Goal: Transaction & Acquisition: Purchase product/service

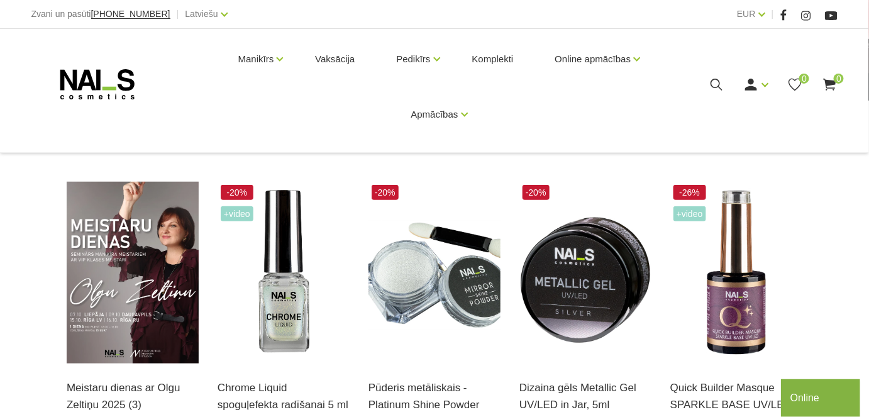
scroll to position [228, 0]
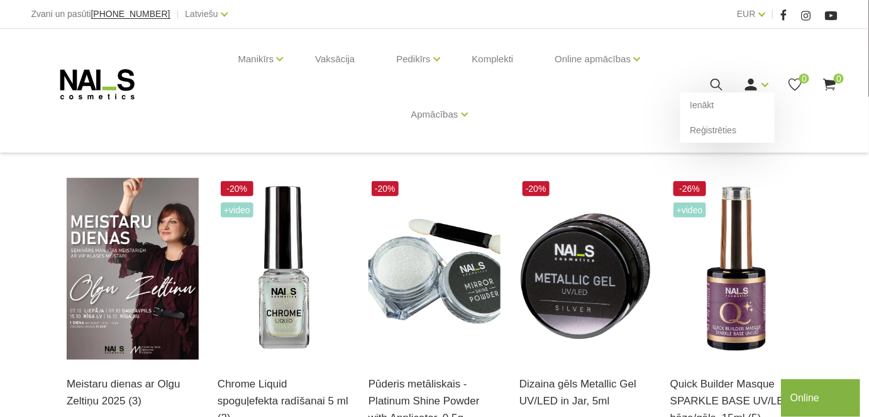
click at [759, 84] on link at bounding box center [751, 85] width 16 height 16
click at [697, 104] on link "Ienākt" at bounding box center [727, 104] width 94 height 25
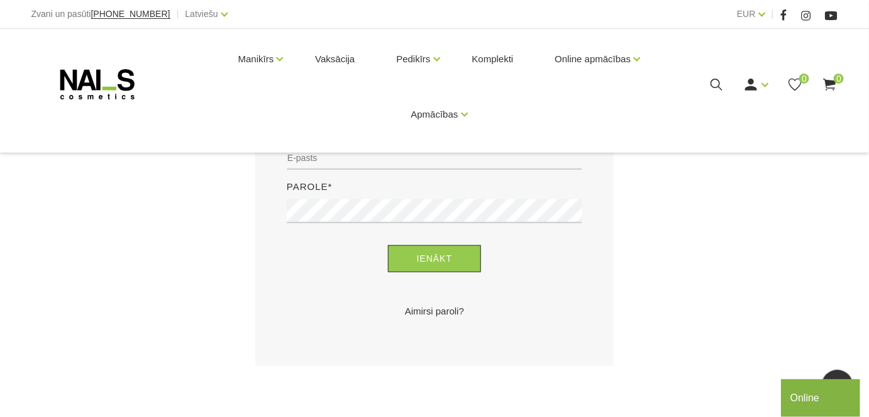
scroll to position [228, 0]
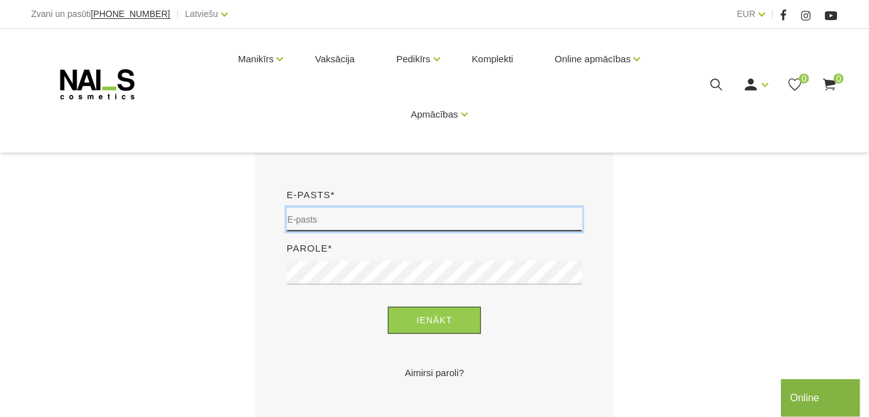
click at [367, 217] on input "email" at bounding box center [435, 220] width 296 height 24
type input "essaiva36@inbox.lv"
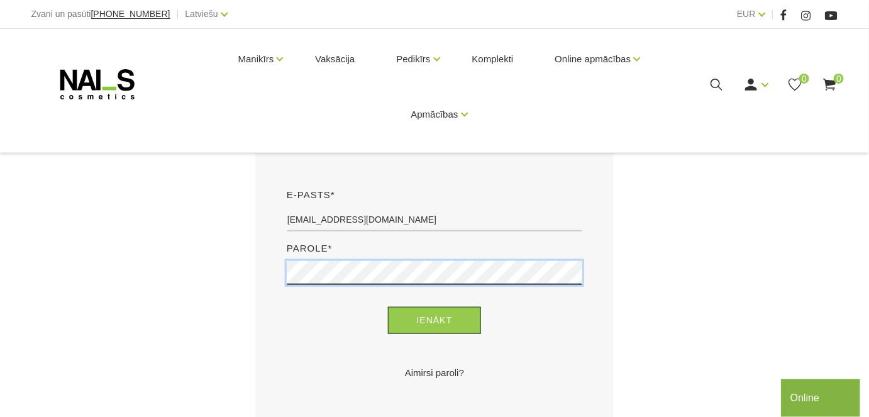
click at [388, 307] on button "Ienākt" at bounding box center [435, 320] width 94 height 27
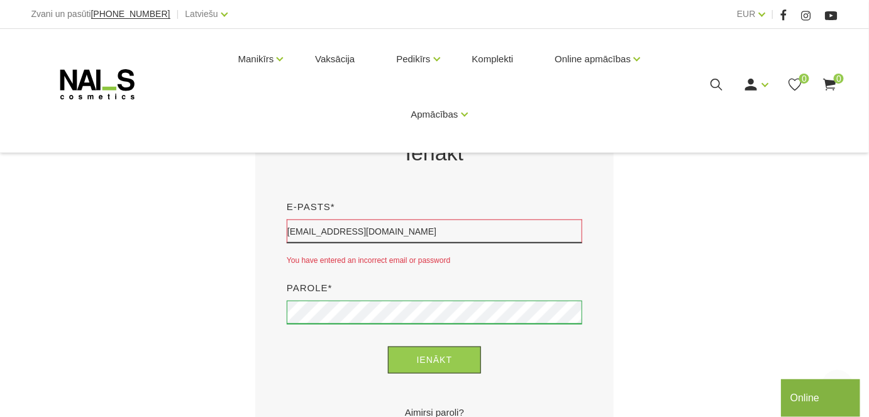
scroll to position [286, 0]
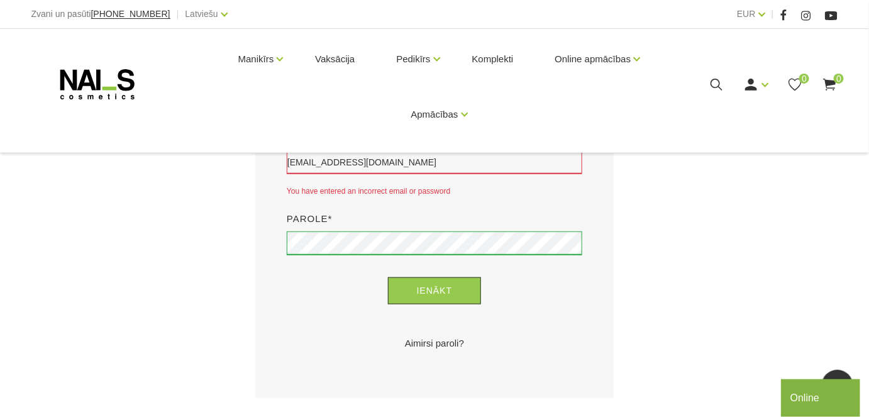
click at [429, 344] on link "Aimirsi paroli?" at bounding box center [435, 343] width 296 height 15
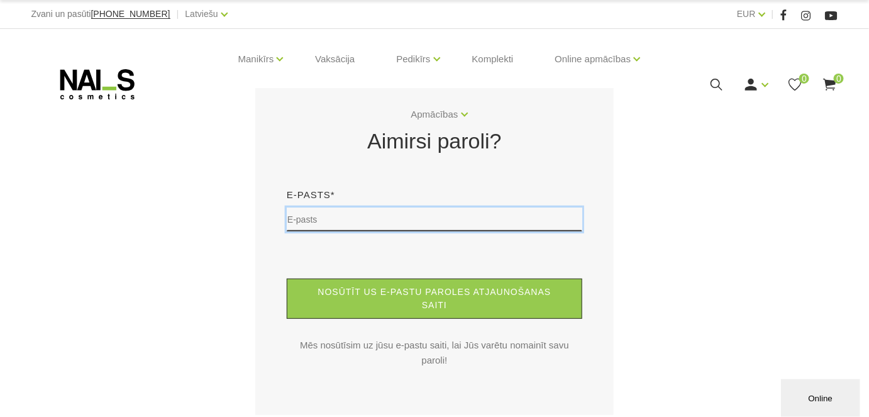
click at [318, 223] on input "text" at bounding box center [435, 220] width 296 height 24
type input "[EMAIL_ADDRESS][DOMAIN_NAME]"
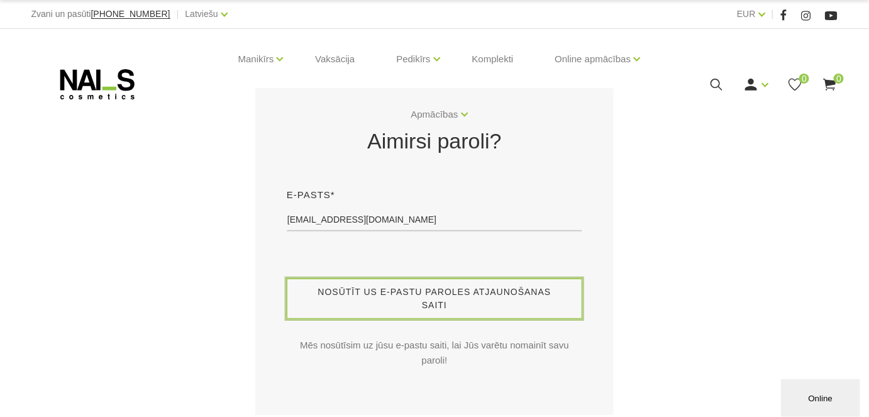
click at [409, 301] on button "Nosūtīt us e-pastu paroles atjaunošanas saiti" at bounding box center [435, 299] width 296 height 40
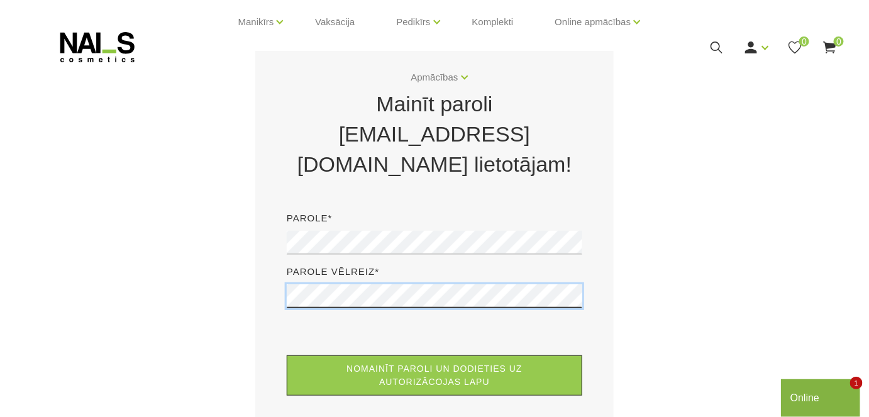
scroll to position [57, 0]
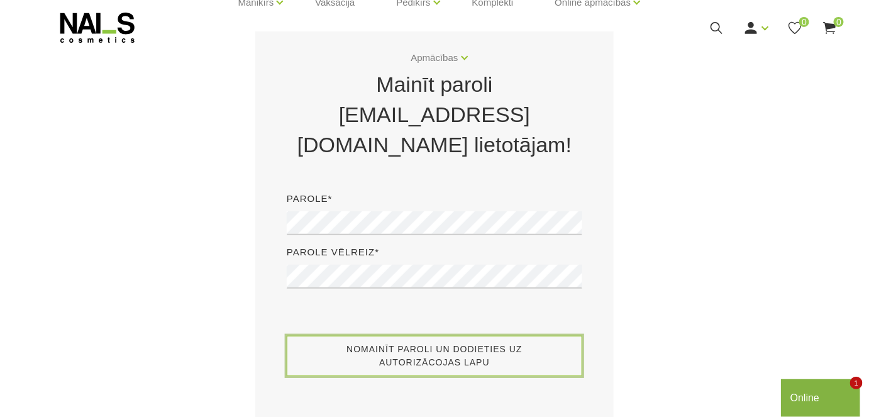
click at [471, 336] on button "Nomainīt paroli un dodieties uz autorizācojas lapu" at bounding box center [435, 356] width 296 height 40
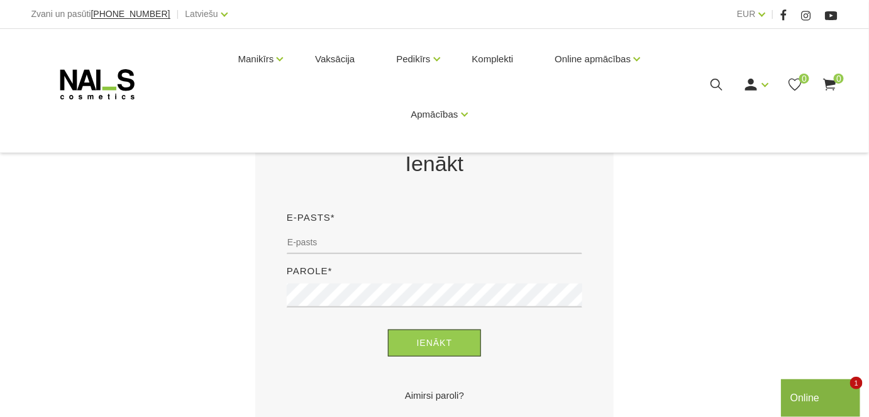
scroll to position [286, 0]
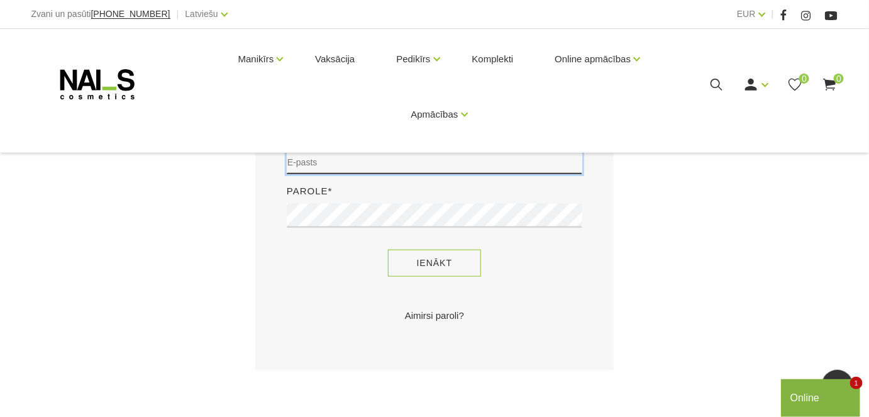
type input "[EMAIL_ADDRESS][DOMAIN_NAME]"
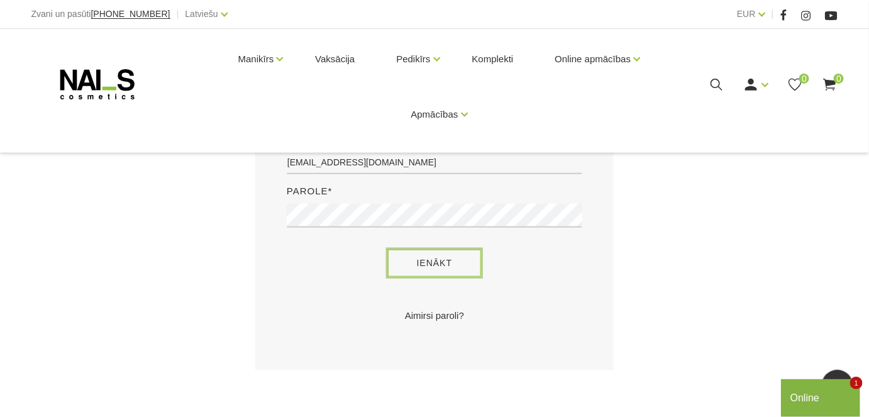
click at [434, 260] on button "Ienākt" at bounding box center [435, 263] width 94 height 27
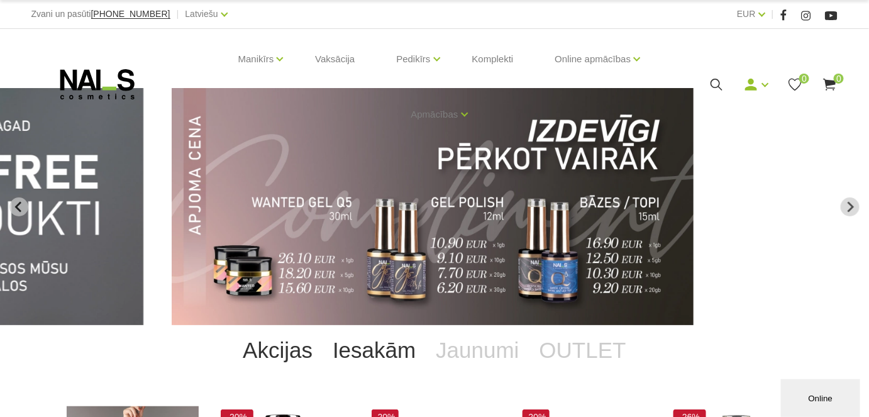
click at [366, 352] on link "Iesakām" at bounding box center [374, 350] width 103 height 50
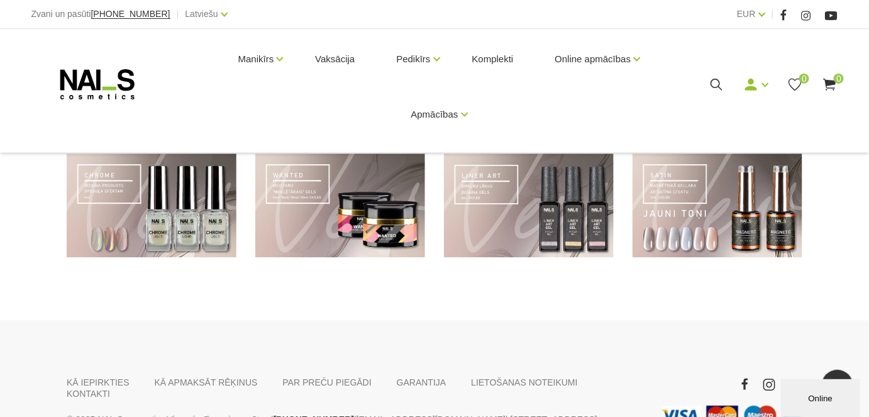
scroll to position [857, 0]
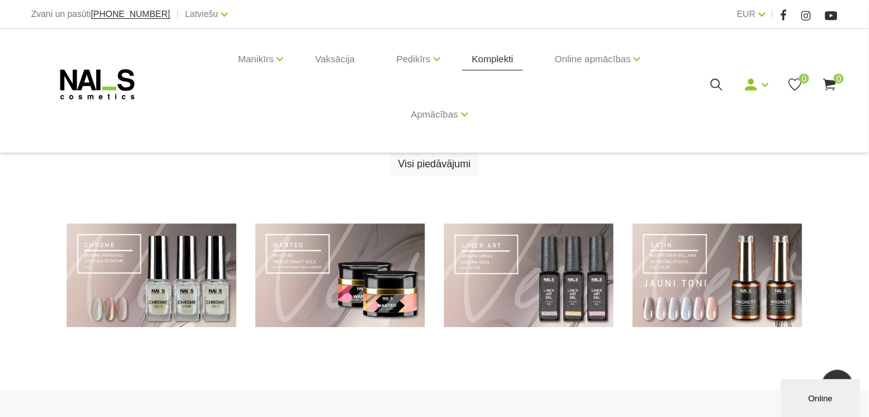
click at [494, 60] on link "Komplekti" at bounding box center [493, 59] width 62 height 60
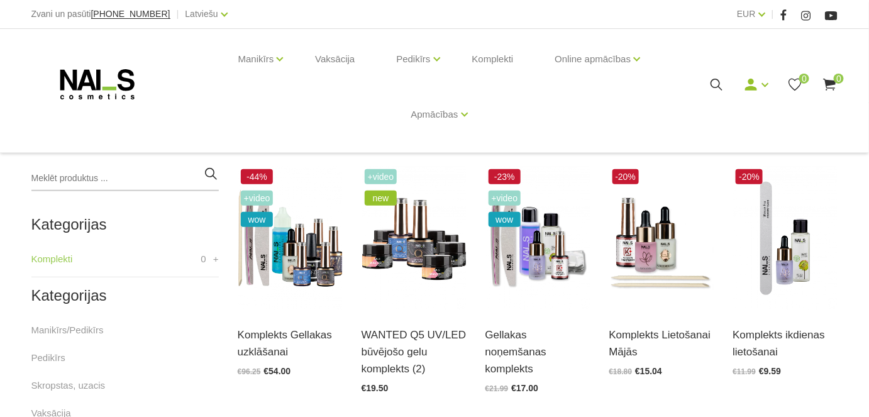
scroll to position [286, 0]
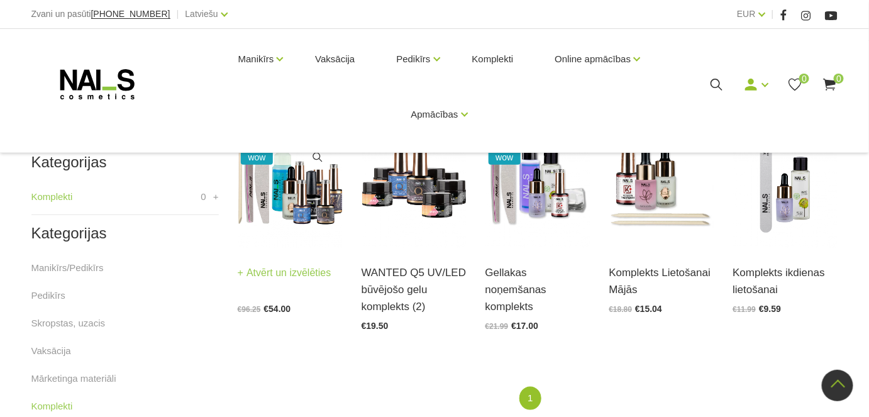
click at [311, 185] on img at bounding box center [290, 176] width 105 height 145
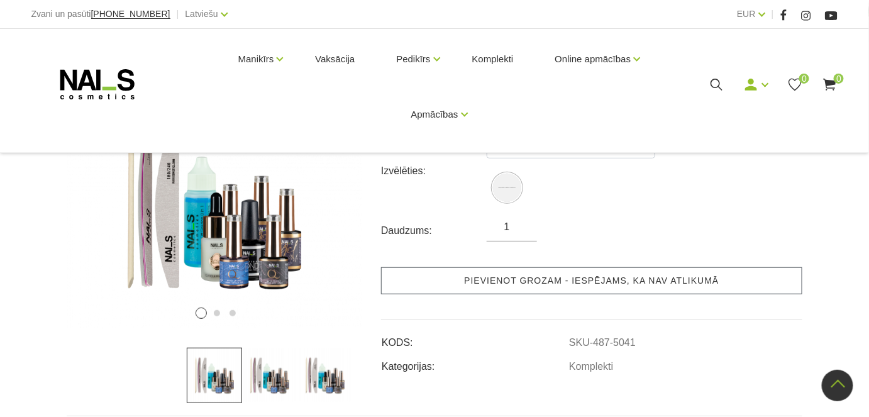
scroll to position [114, 0]
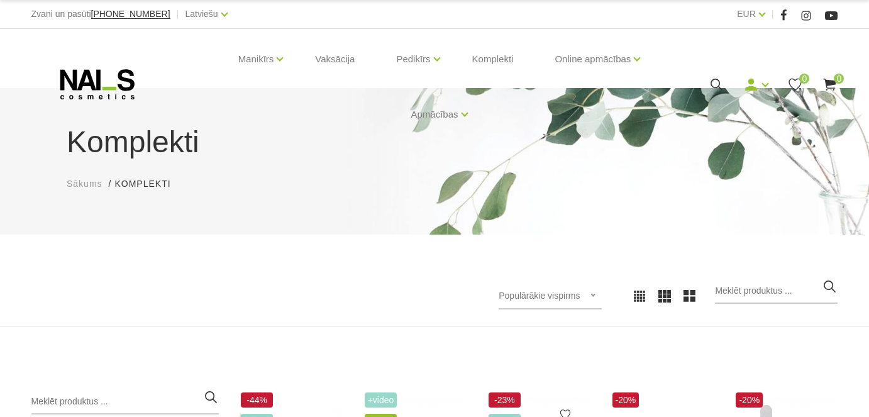
scroll to position [278, 0]
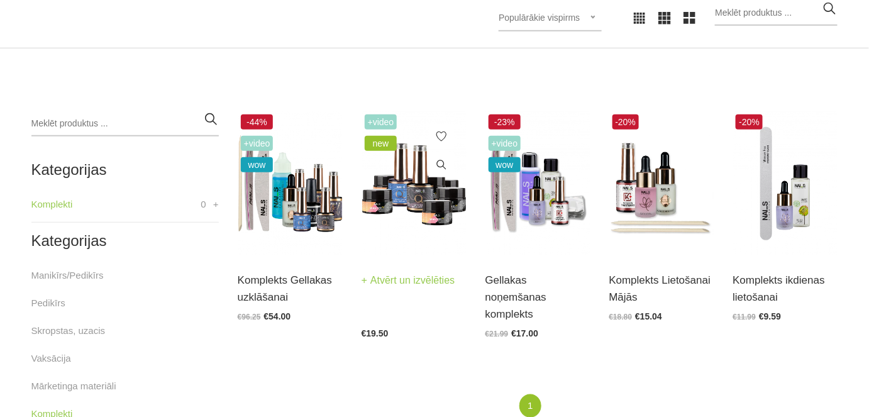
click at [405, 200] on img at bounding box center [414, 183] width 105 height 145
click at [406, 200] on img at bounding box center [414, 183] width 105 height 145
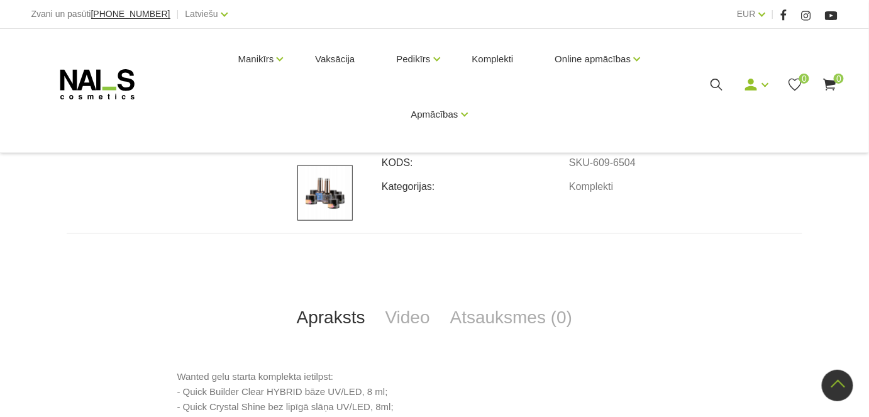
scroll to position [446, 0]
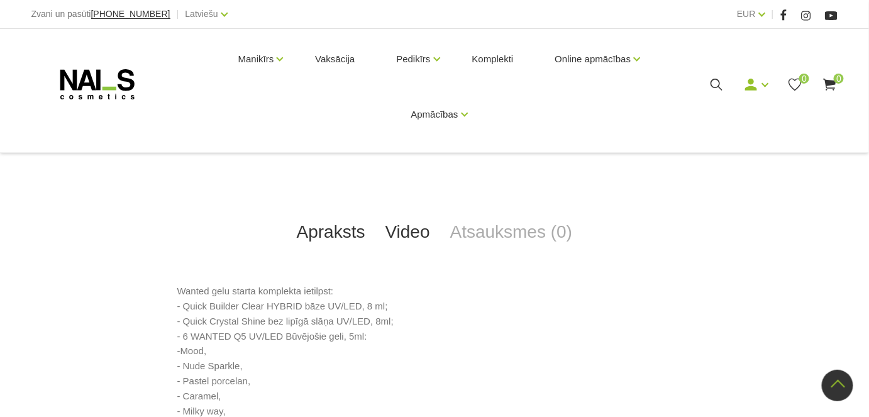
click at [411, 231] on link "Video" at bounding box center [407, 232] width 65 height 42
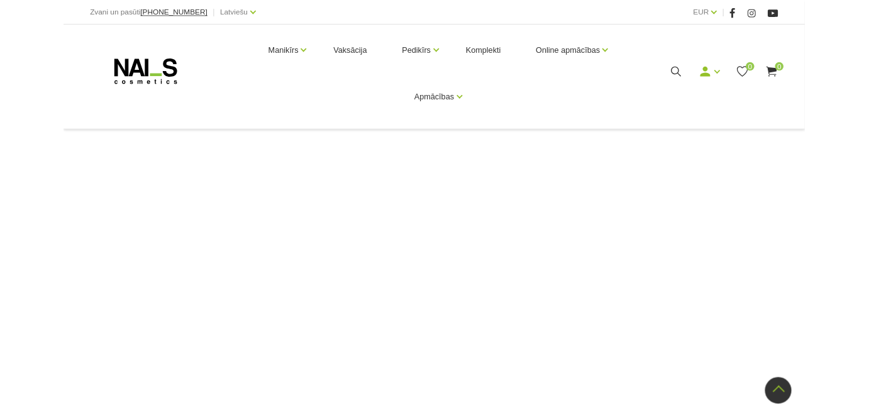
scroll to position [847, 0]
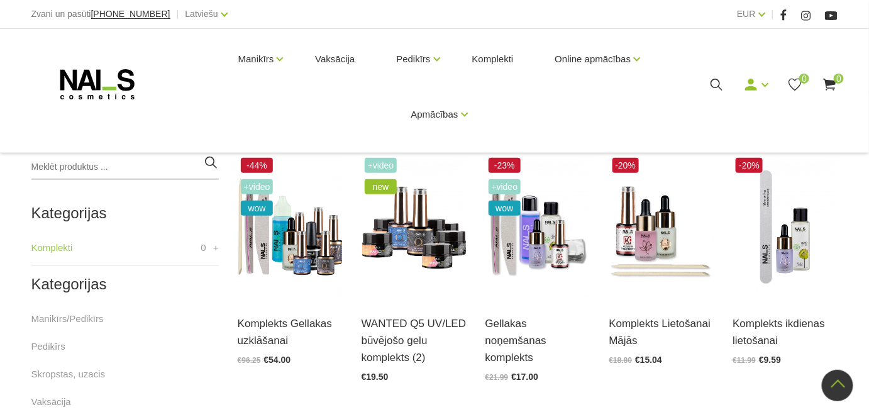
scroll to position [221, 0]
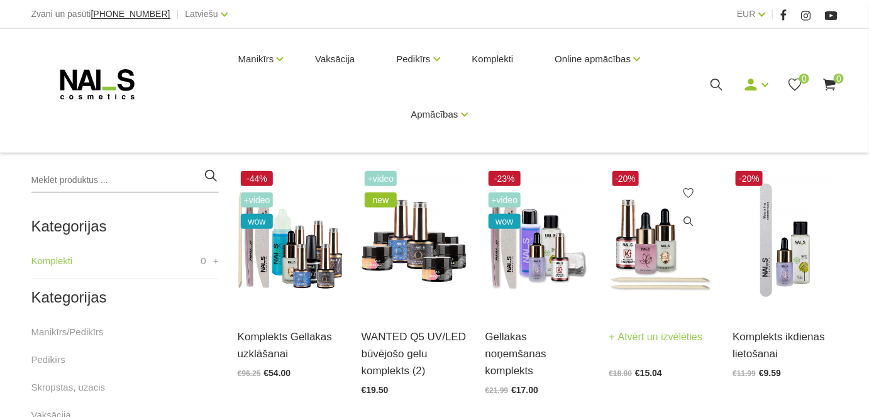
click at [642, 268] on img at bounding box center [661, 240] width 105 height 145
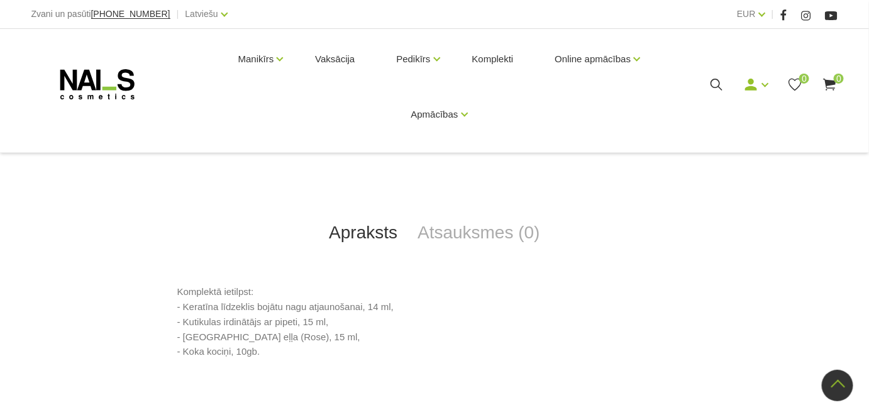
scroll to position [514, 0]
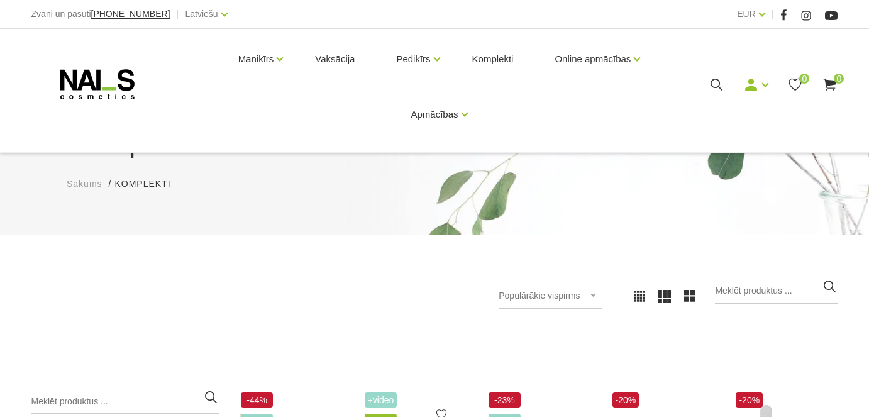
scroll to position [221, 0]
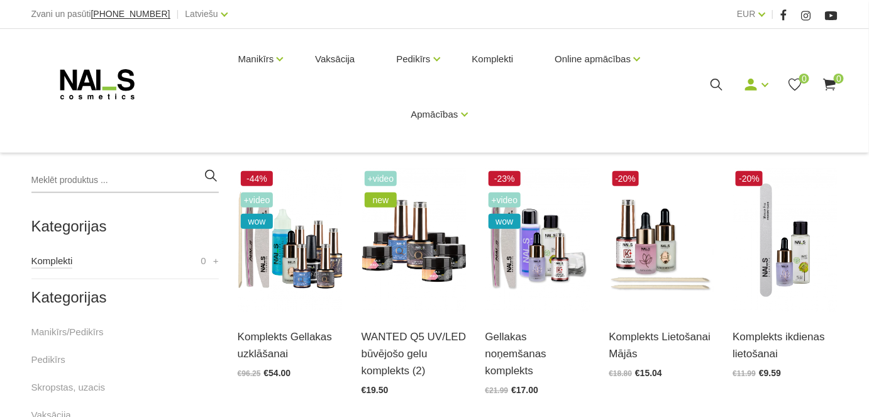
click at [69, 261] on link "Komplekti" at bounding box center [52, 260] width 42 height 15
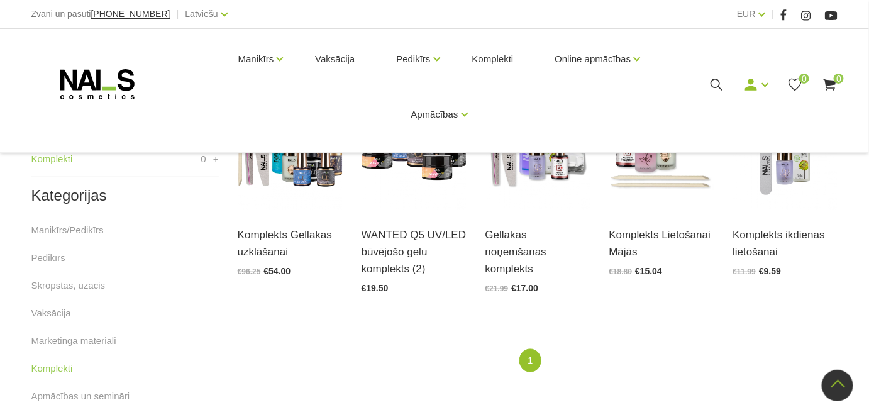
scroll to position [343, 0]
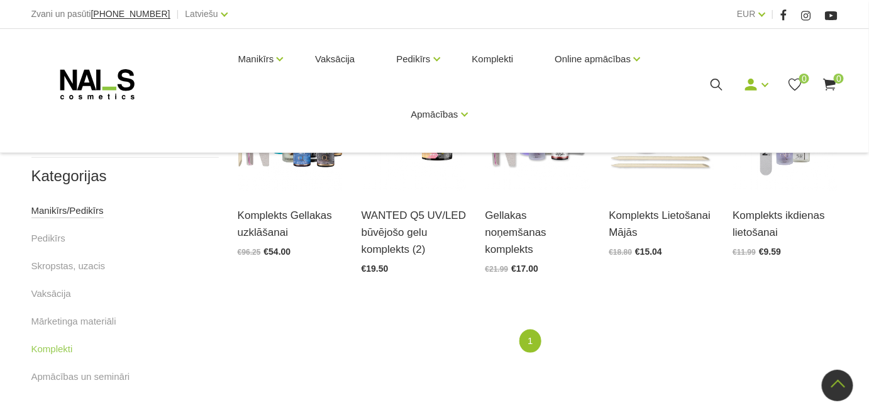
click at [43, 213] on link "Manikīrs/Pedikīrs" at bounding box center [67, 210] width 72 height 15
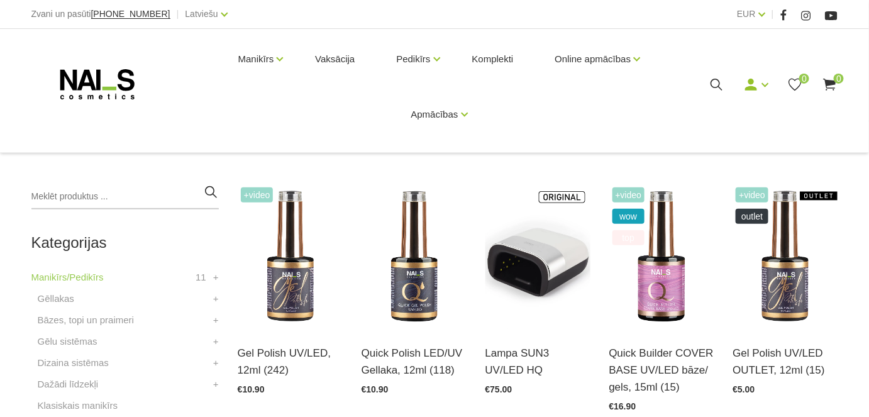
scroll to position [286, 0]
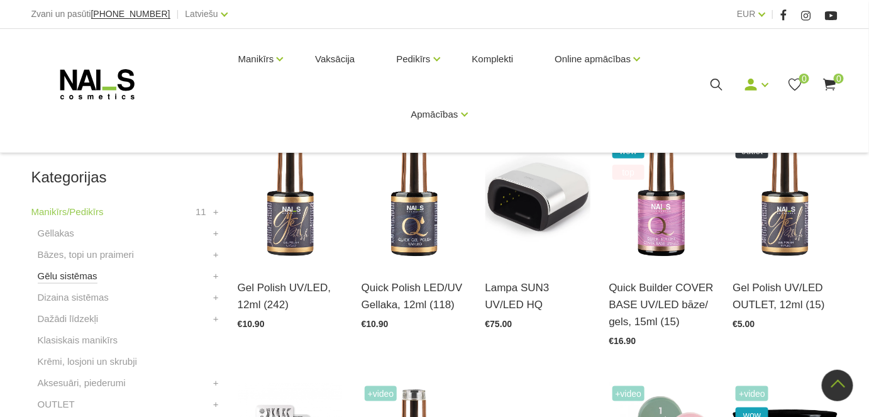
click at [79, 273] on link "Gēlu sistēmas" at bounding box center [68, 276] width 60 height 15
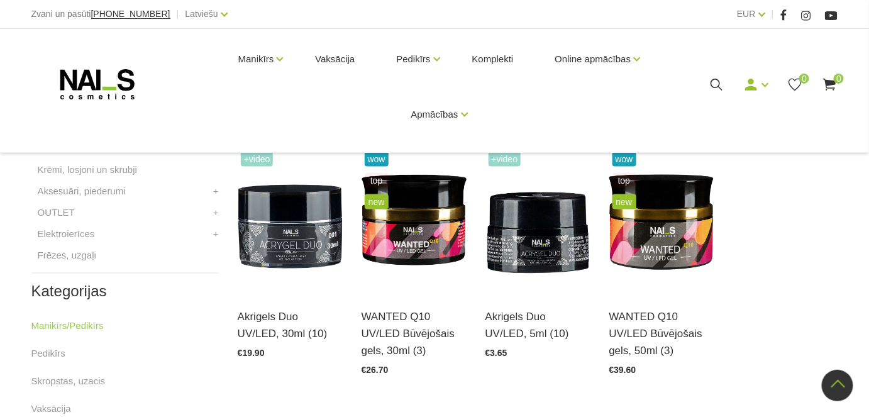
scroll to position [514, 0]
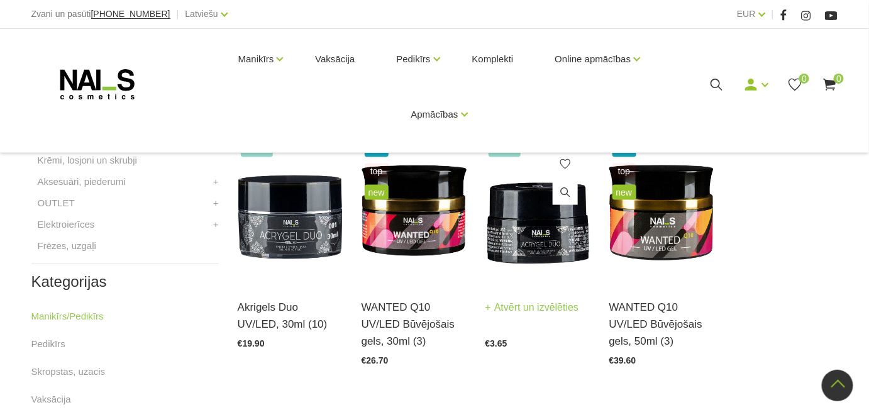
click at [559, 243] on img at bounding box center [538, 211] width 105 height 145
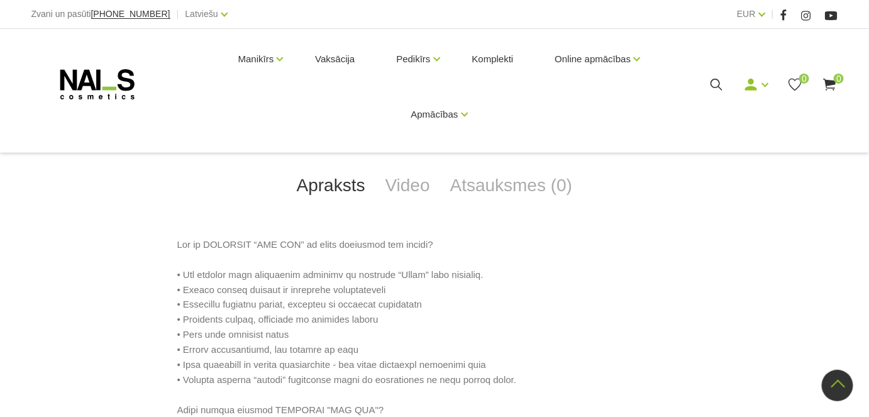
scroll to position [457, 0]
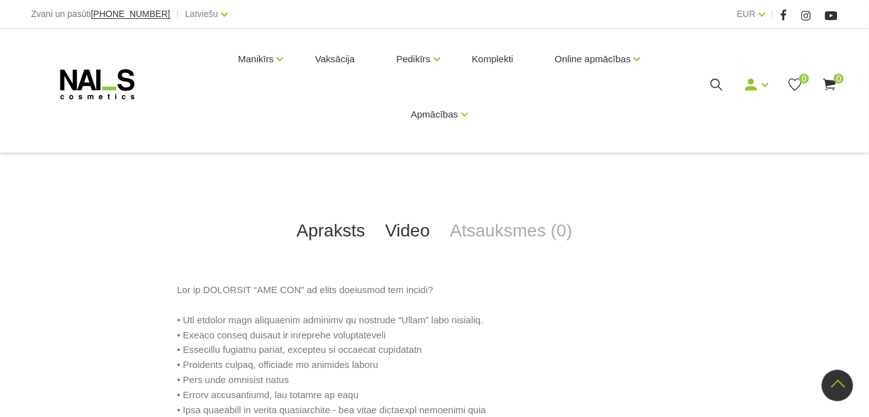
click at [411, 231] on link "Video" at bounding box center [407, 231] width 65 height 42
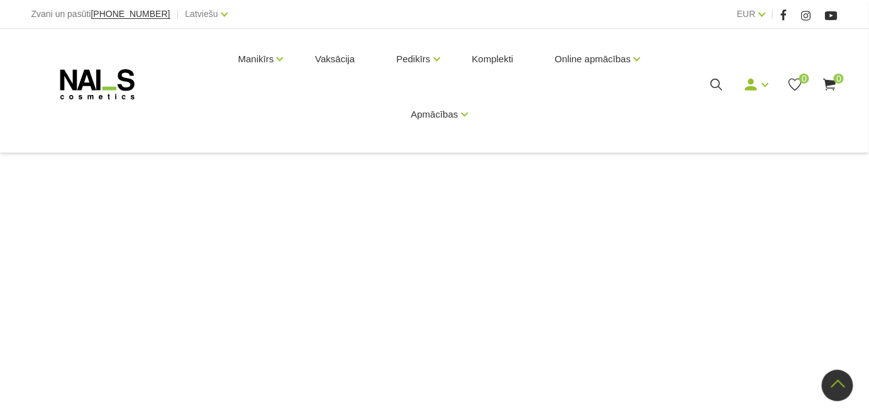
scroll to position [697, 0]
click at [34, 203] on div "+Video Akrigels Duo UV/LED, 5ml € 3.65 Izvēlēties: Clear Rosy Peach Rose Cool N…" at bounding box center [434, 76] width 869 height 1014
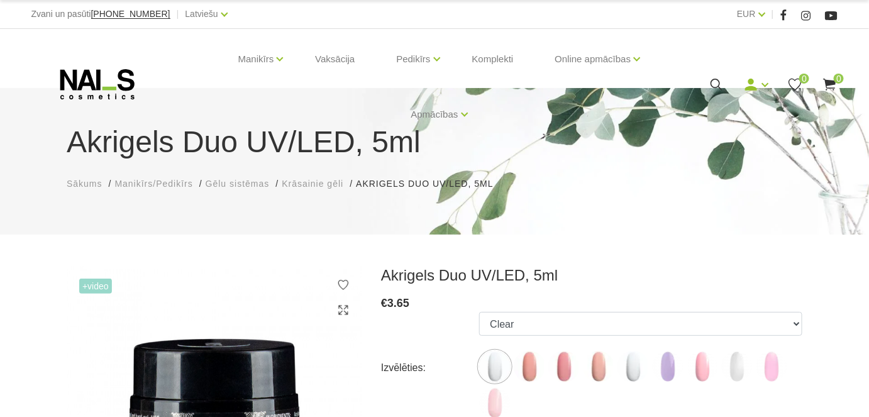
scroll to position [57, 0]
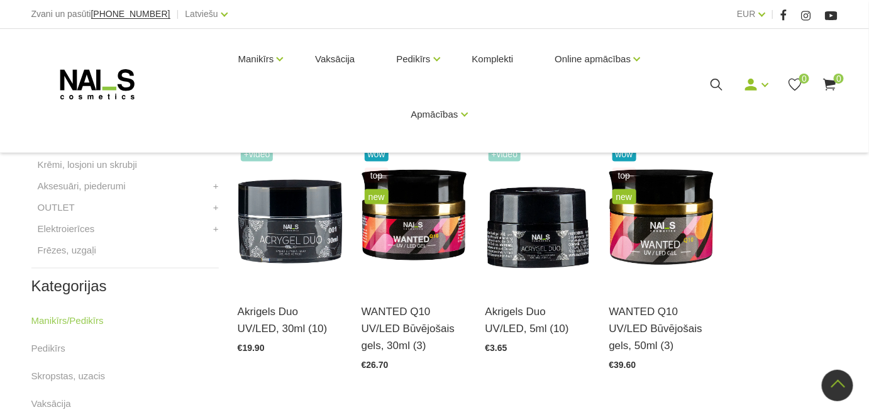
scroll to position [483, 0]
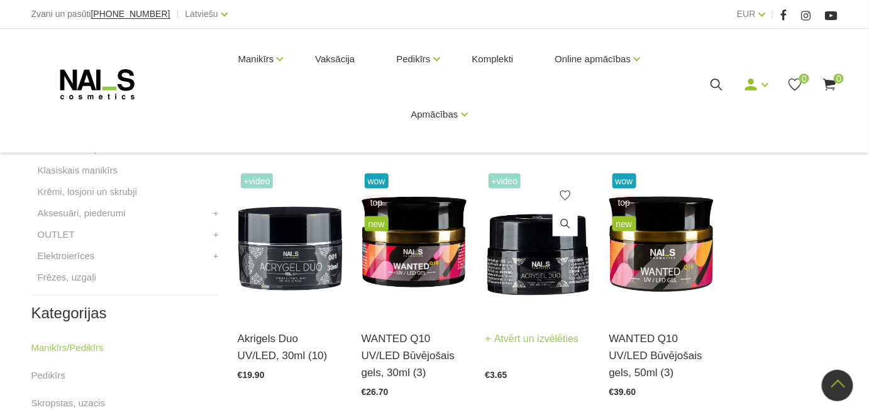
click at [540, 334] on link "Atvērt un izvēlēties" at bounding box center [533, 340] width 94 height 18
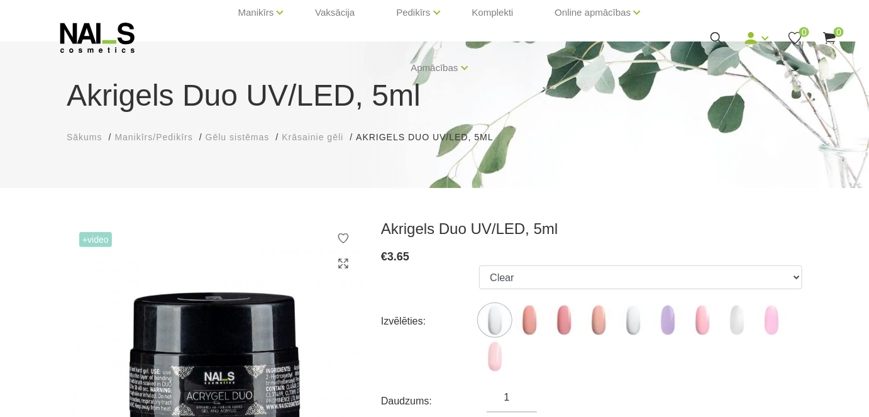
scroll to position [114, 0]
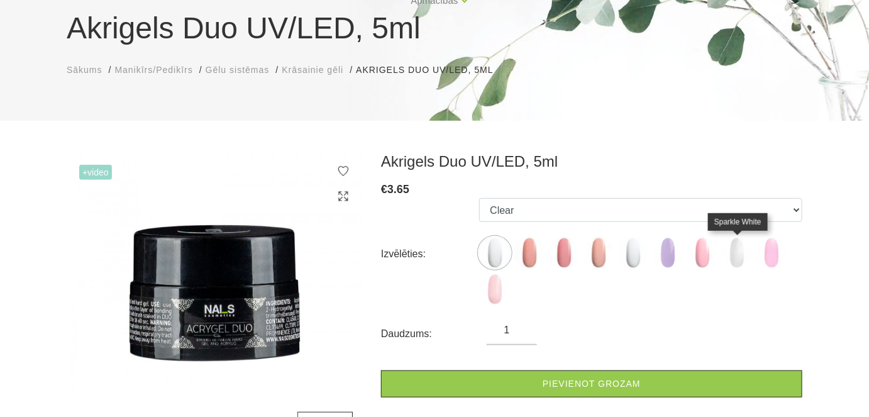
click at [736, 251] on img at bounding box center [736, 252] width 31 height 31
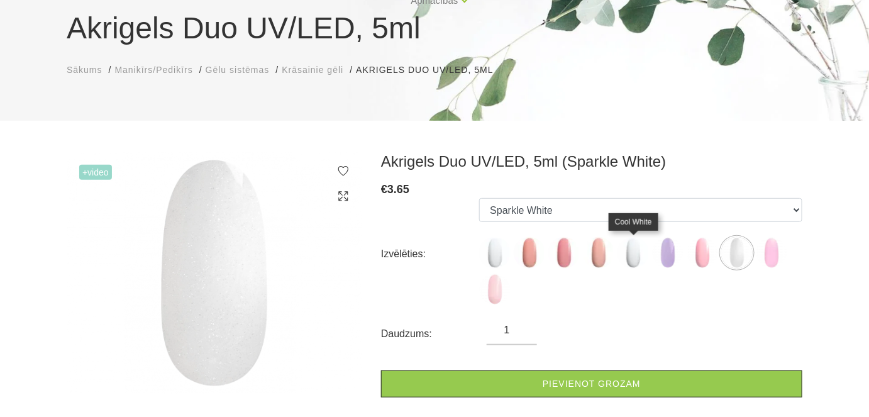
click at [638, 255] on img at bounding box center [633, 252] width 31 height 31
select select "5767"
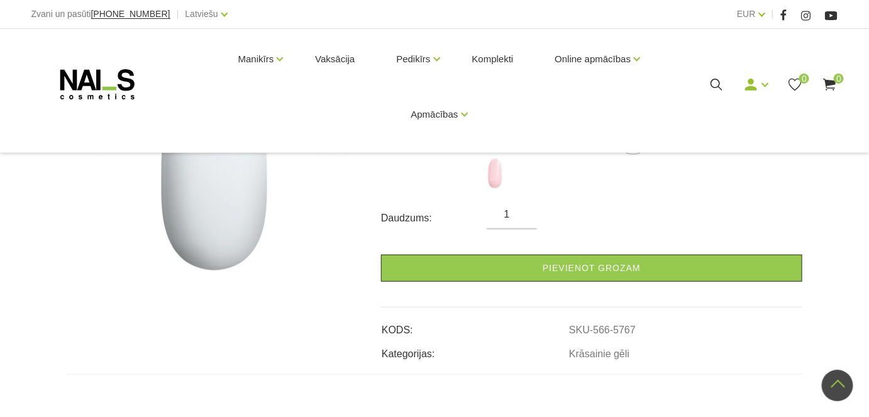
scroll to position [228, 0]
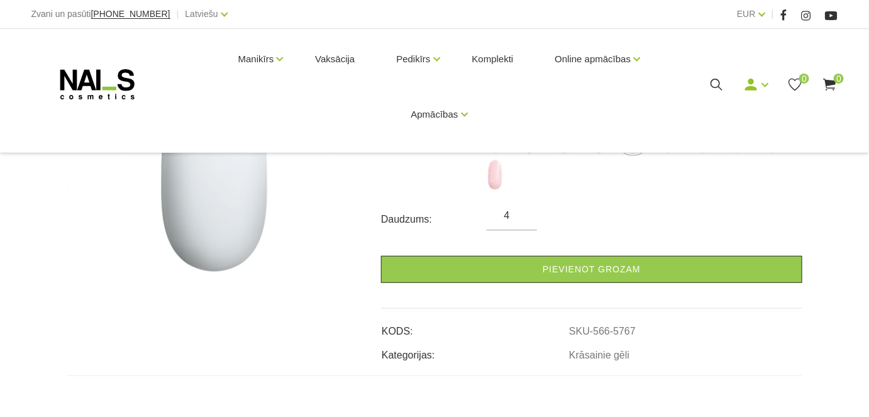
click at [525, 213] on input "4" at bounding box center [512, 215] width 50 height 15
click at [521, 209] on input "5" at bounding box center [512, 215] width 50 height 15
click at [524, 219] on input "4" at bounding box center [512, 215] width 50 height 15
type input "3"
click at [524, 219] on input "3" at bounding box center [512, 215] width 50 height 15
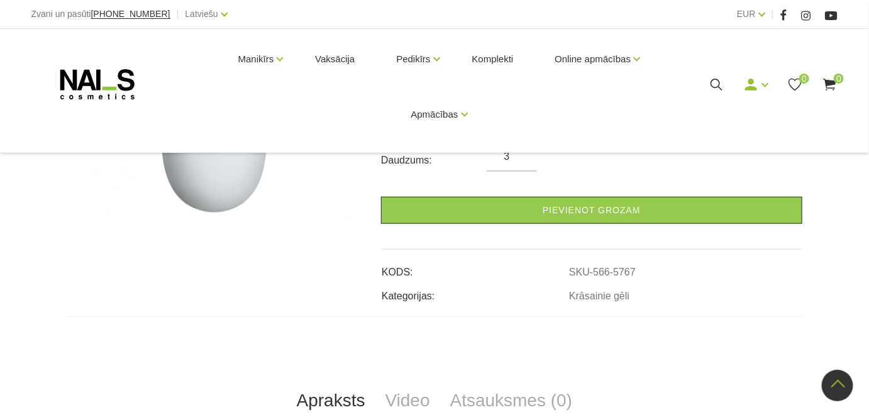
scroll to position [286, 0]
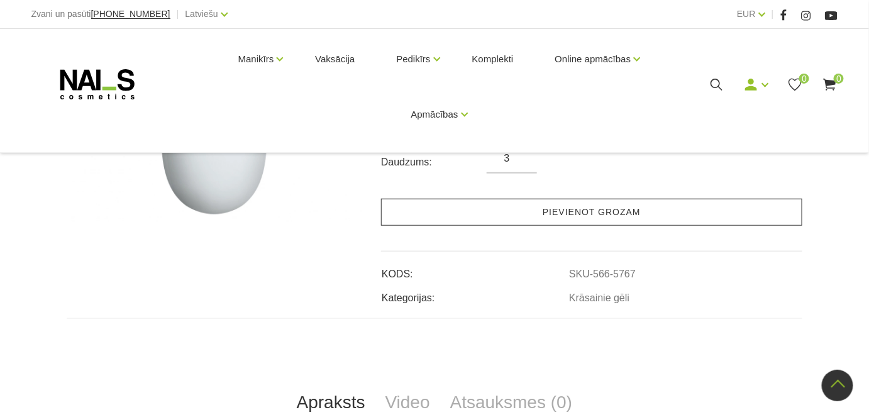
click at [589, 213] on link "Pievienot grozam" at bounding box center [591, 212] width 421 height 27
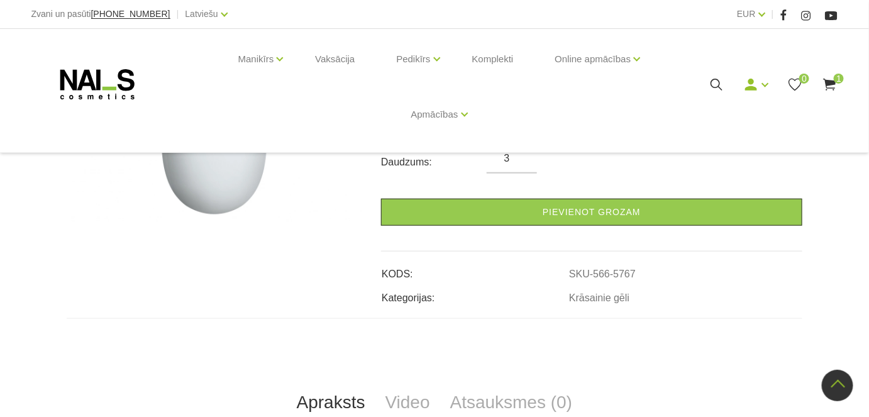
click at [831, 81] on use at bounding box center [830, 85] width 13 height 12
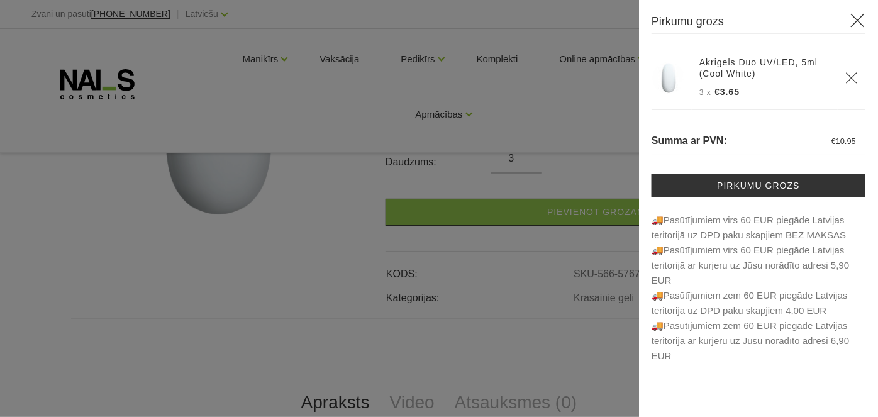
click at [285, 247] on div at bounding box center [439, 208] width 878 height 417
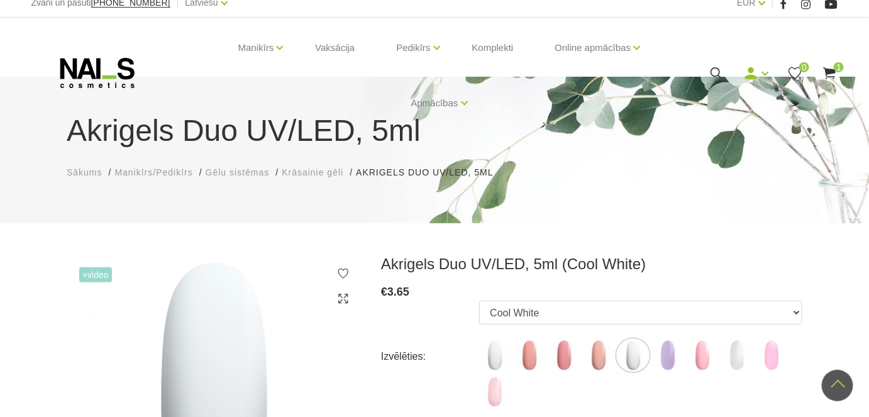
scroll to position [0, 0]
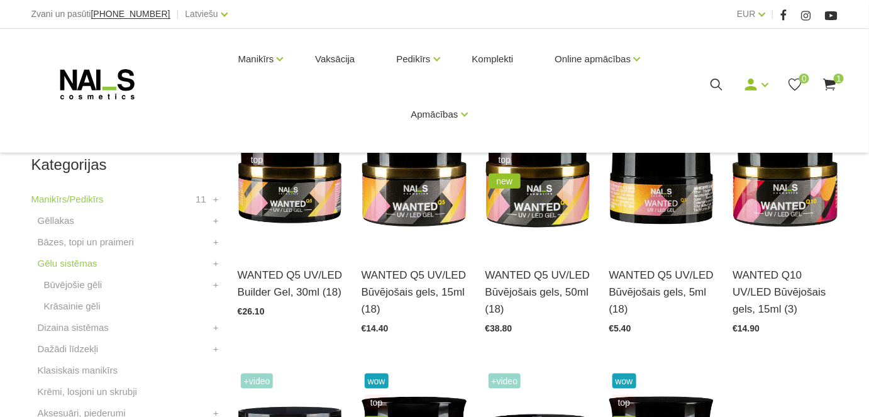
scroll to position [286, 0]
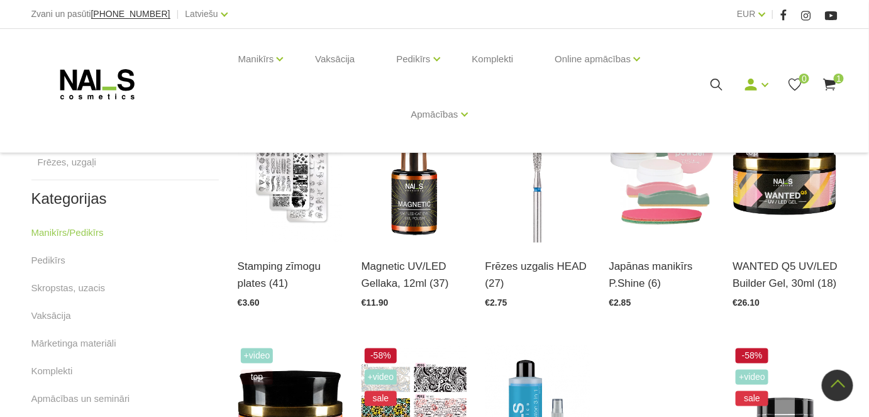
scroll to position [572, 0]
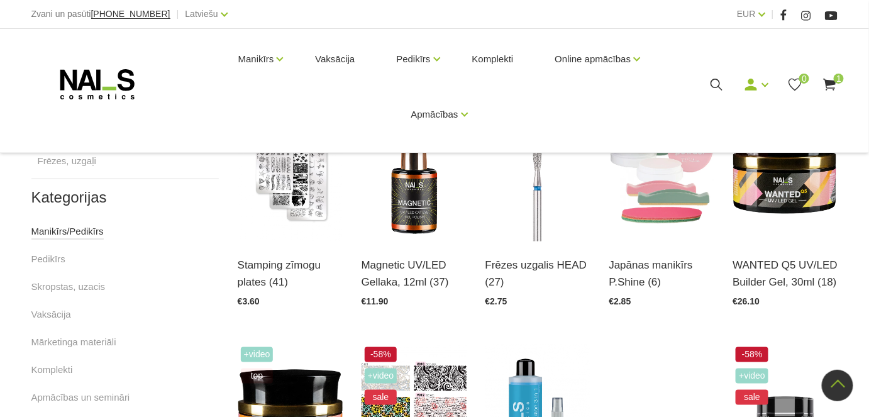
click at [43, 233] on link "Manikīrs/Pedikīrs" at bounding box center [67, 232] width 72 height 15
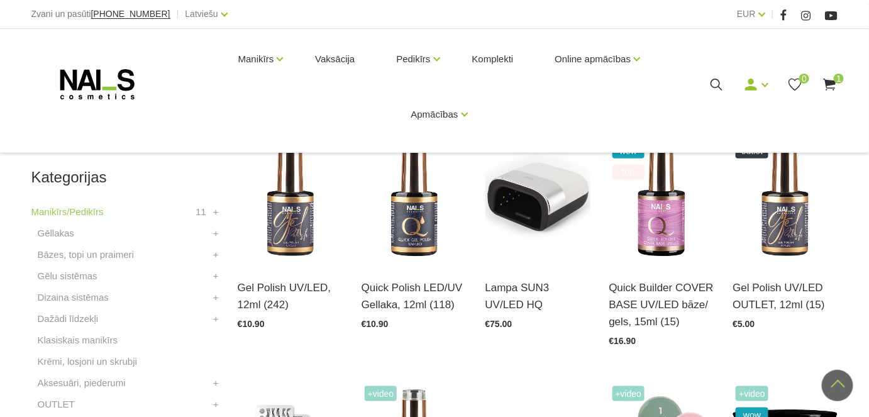
scroll to position [343, 0]
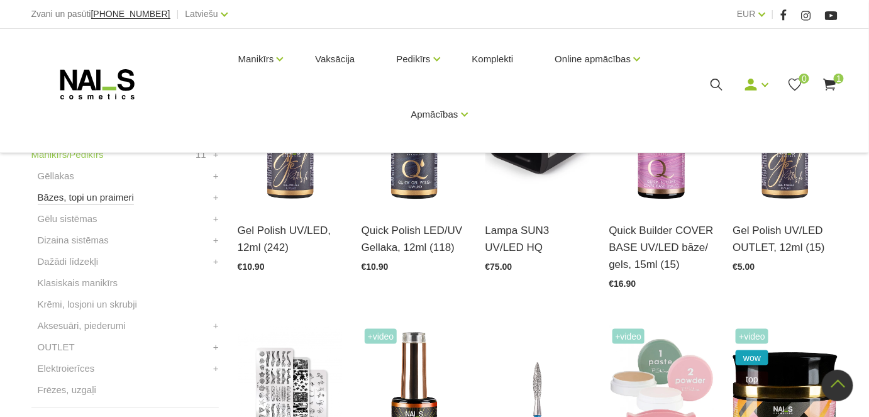
click at [74, 199] on link "Bāzes, topi un praimeri" at bounding box center [86, 197] width 96 height 15
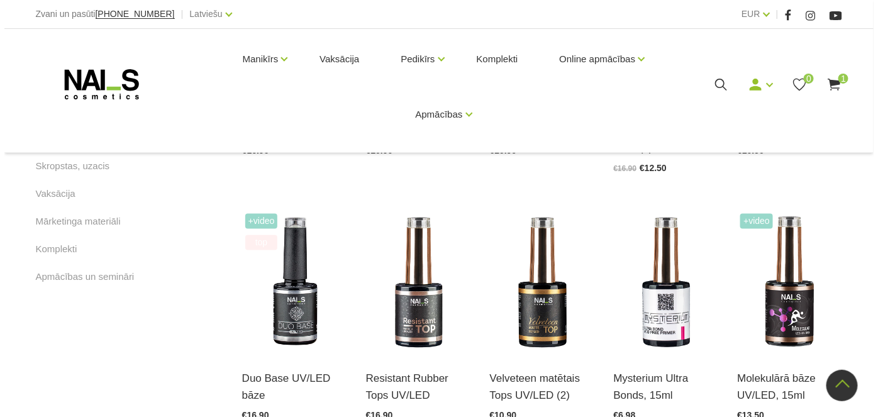
scroll to position [743, 0]
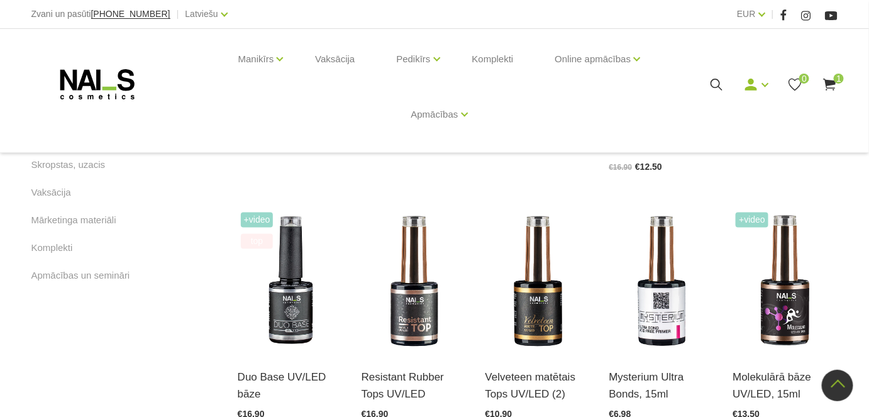
click at [719, 81] on icon at bounding box center [717, 85] width 16 height 16
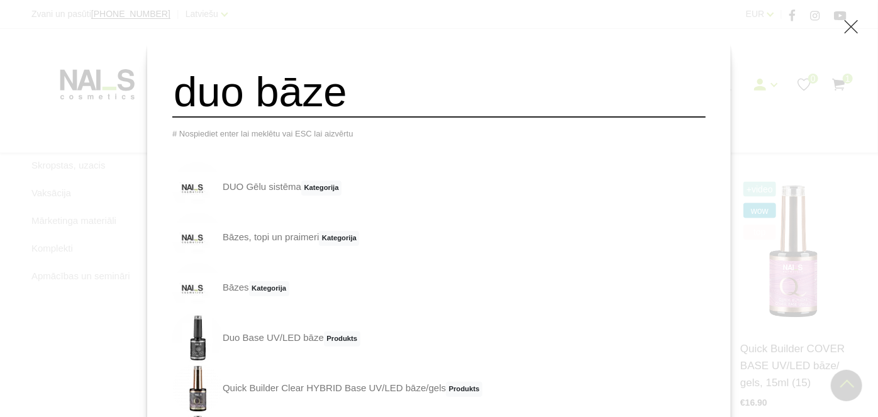
type input "duo bāze"
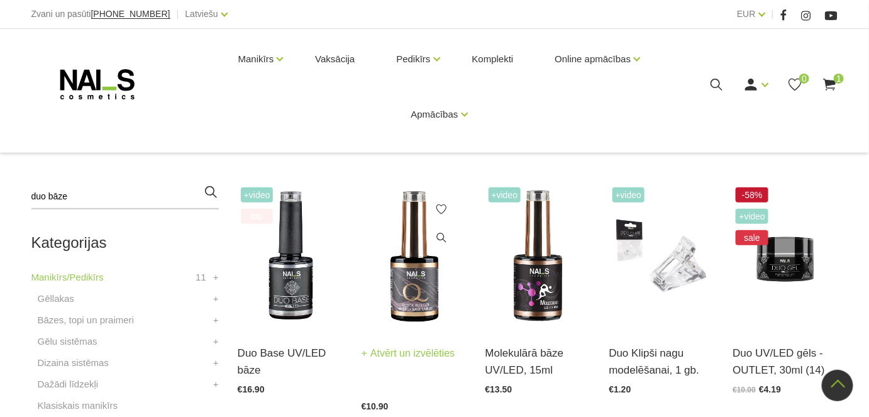
scroll to position [171, 0]
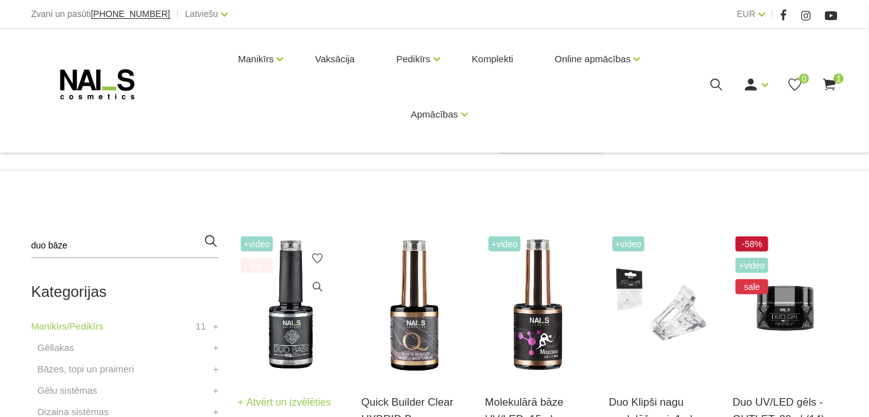
click at [300, 333] on img at bounding box center [290, 305] width 105 height 145
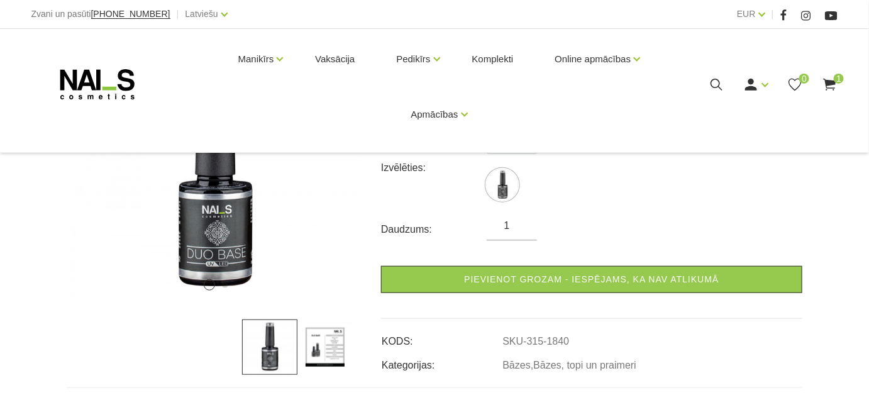
scroll to position [286, 0]
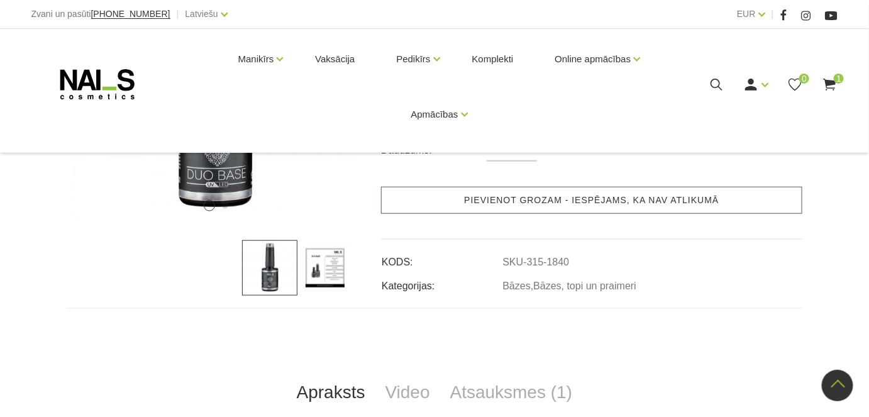
click at [557, 197] on link "Pievienot grozam - iespējams, ka nav atlikumā" at bounding box center [591, 200] width 421 height 27
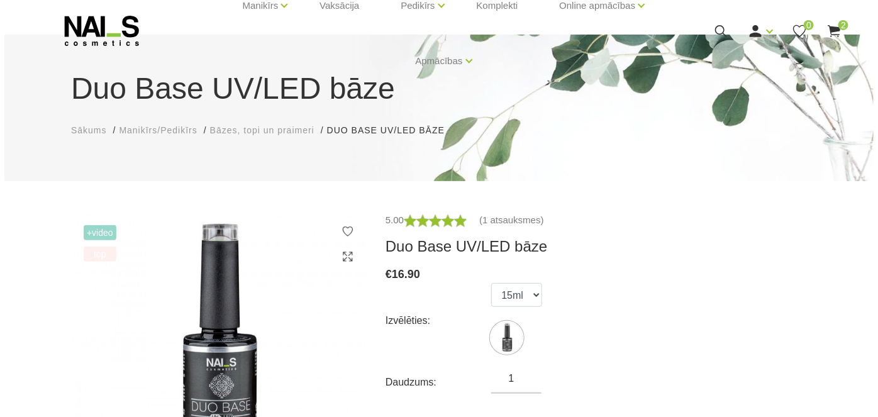
scroll to position [0, 0]
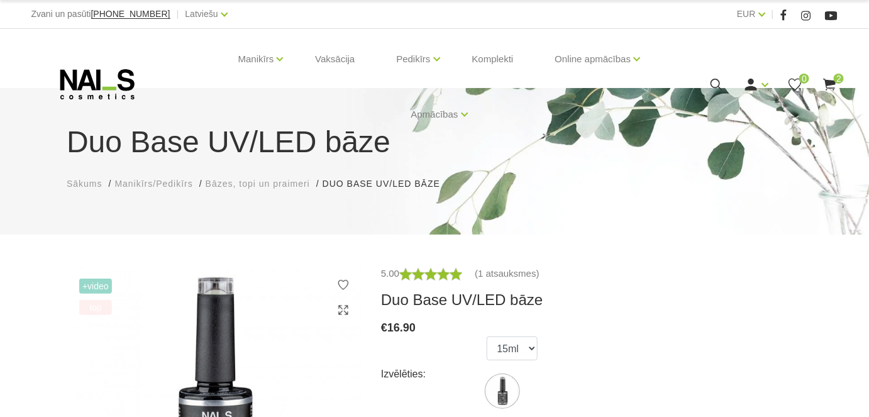
click at [714, 79] on use at bounding box center [717, 85] width 12 height 12
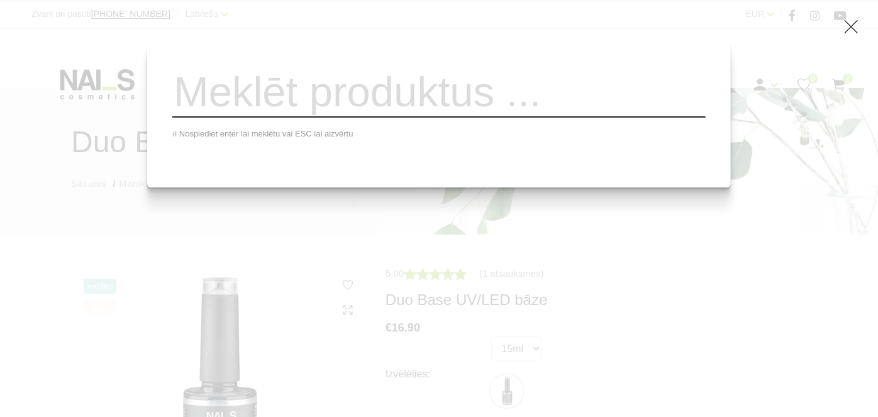
click at [365, 94] on input "search" at bounding box center [438, 92] width 533 height 51
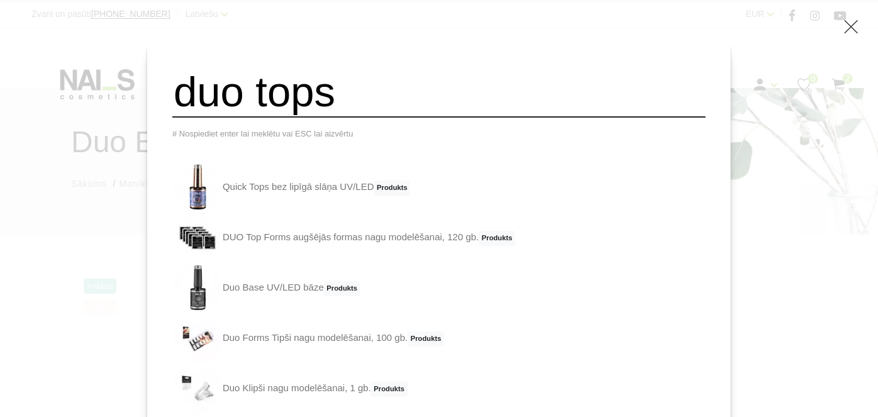
type input "duo tops"
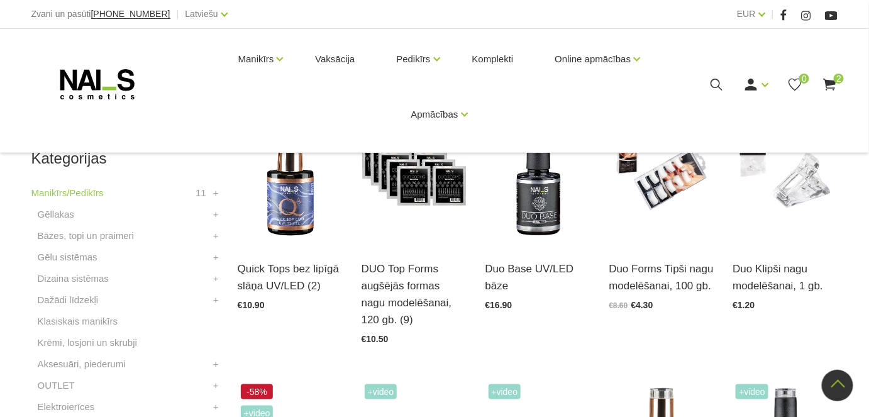
scroll to position [286, 0]
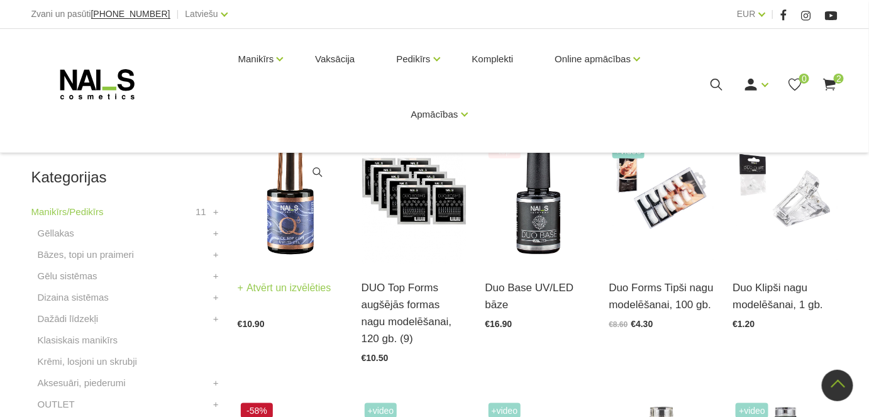
click at [288, 230] on img at bounding box center [290, 191] width 105 height 145
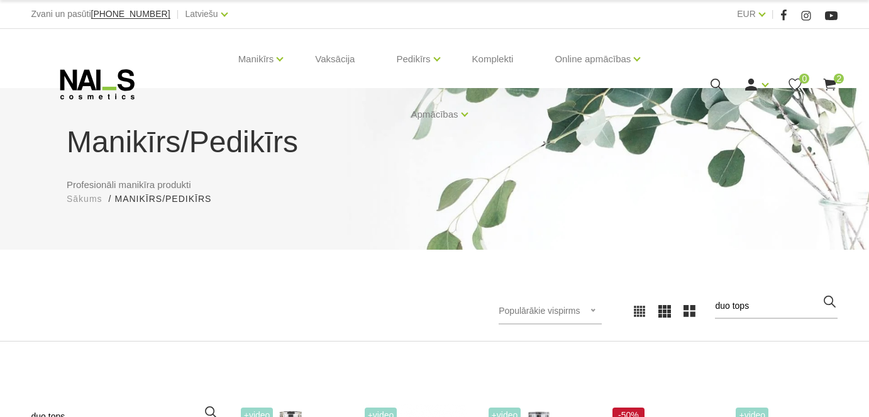
scroll to position [286, 0]
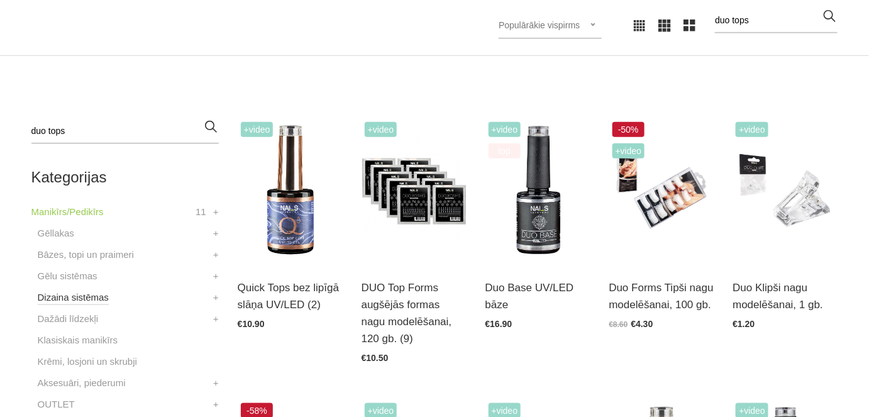
click at [70, 296] on link "Dizaina sistēmas" at bounding box center [73, 297] width 71 height 15
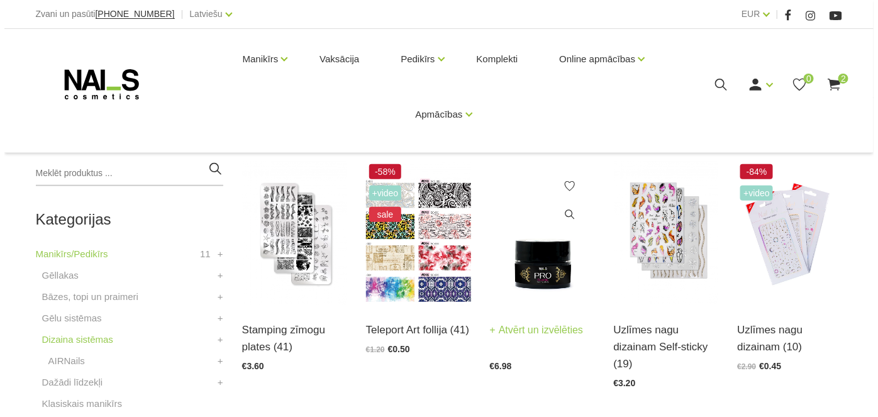
scroll to position [286, 0]
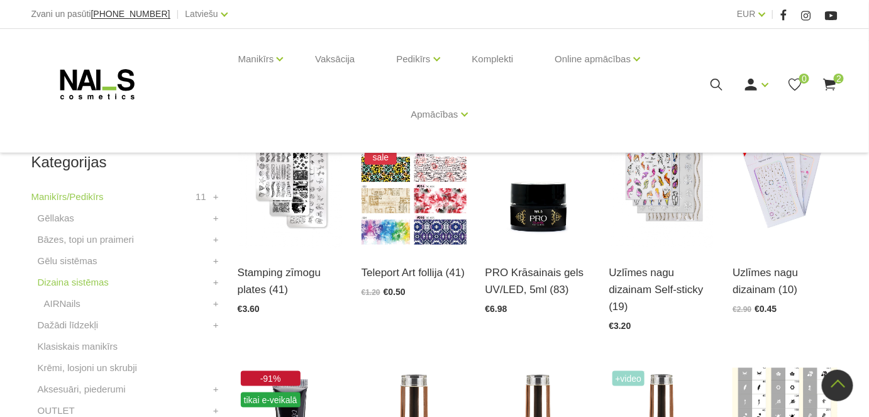
click at [715, 84] on icon at bounding box center [717, 85] width 16 height 16
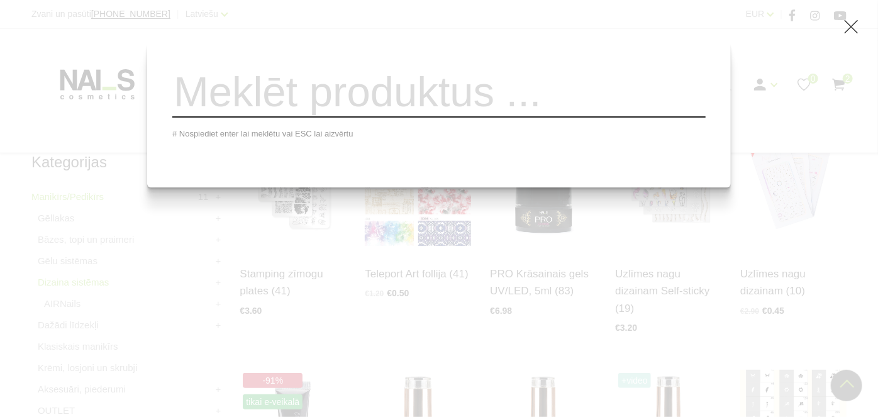
click at [401, 99] on input "search" at bounding box center [438, 92] width 533 height 51
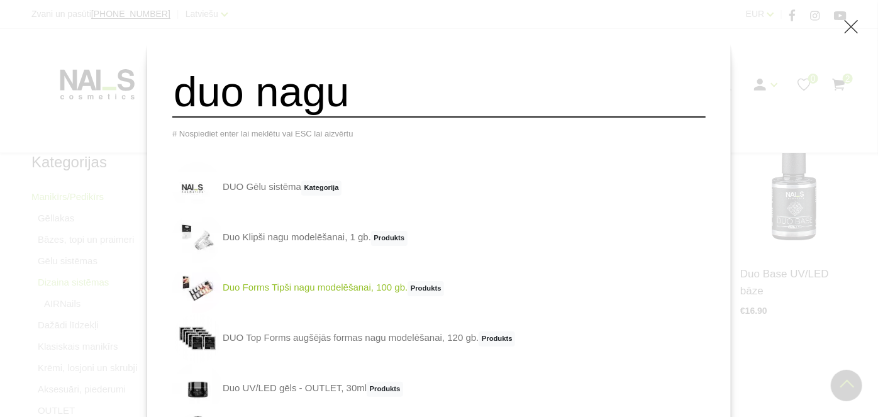
type input "duo nagu"
click at [386, 291] on link "Duo Forms Tipši nagu modelēšanai, 100 gb. Produkts" at bounding box center [308, 288] width 272 height 50
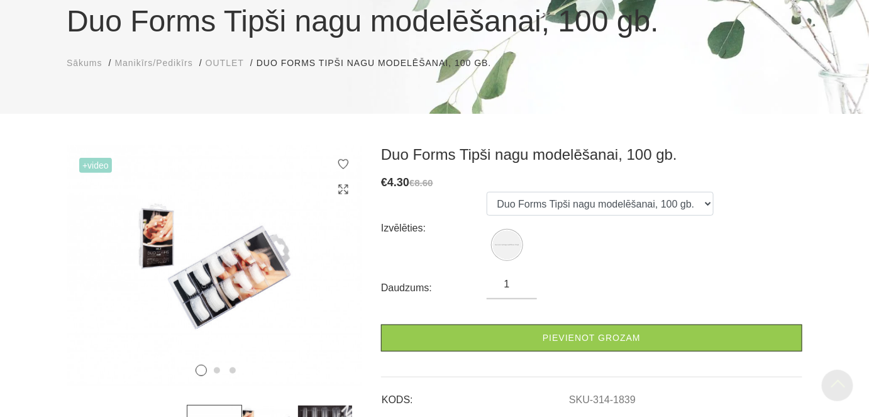
scroll to position [114, 0]
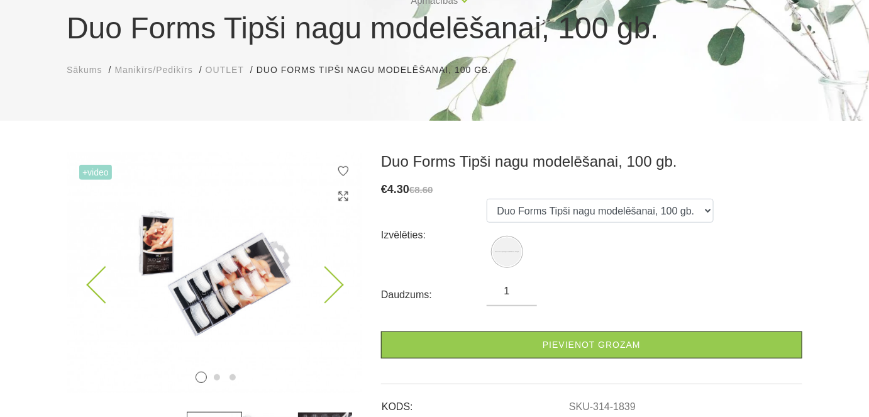
click at [236, 284] on img at bounding box center [215, 272] width 296 height 241
click at [335, 284] on icon at bounding box center [324, 285] width 37 height 37
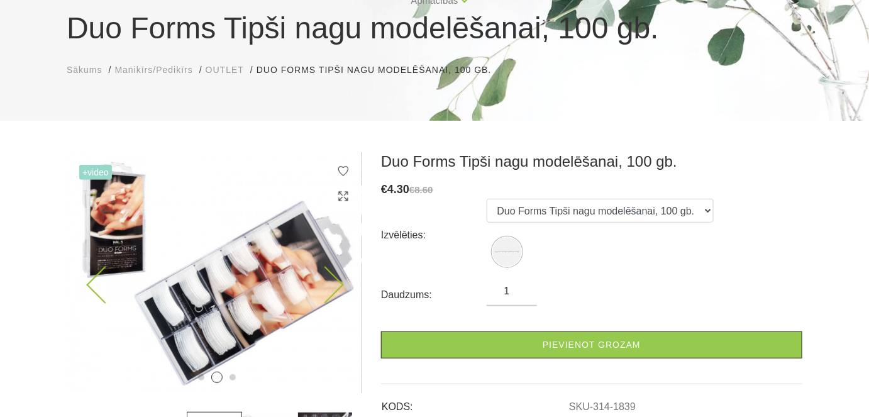
click at [340, 286] on icon at bounding box center [324, 285] width 37 height 37
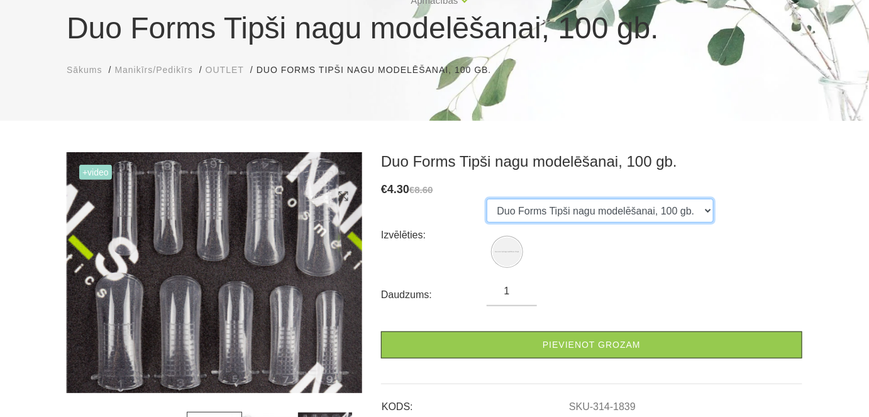
click at [705, 211] on select "Duo Forms Tipši nagu modelēšanai, 100 gb." at bounding box center [600, 211] width 227 height 24
click at [709, 270] on form "Izvēlēties: Duo Forms Tipši nagu modelēšanai, 100 gb. Daudzums: 1 Pievienot gro…" at bounding box center [591, 279] width 421 height 160
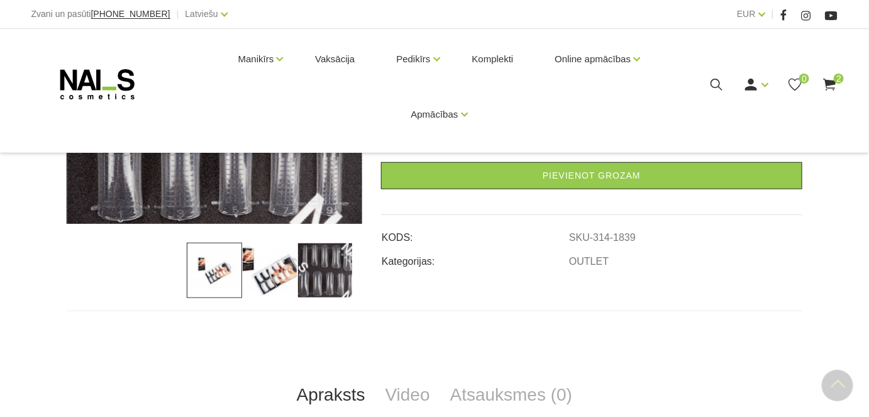
scroll to position [286, 0]
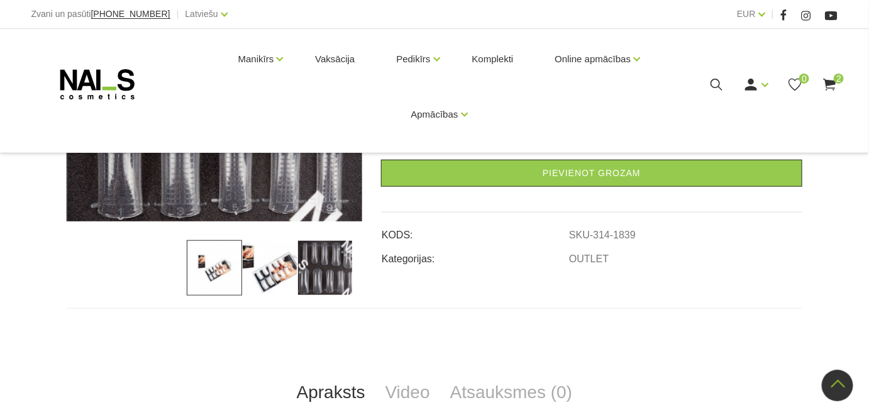
click at [329, 263] on img at bounding box center [324, 267] width 55 height 55
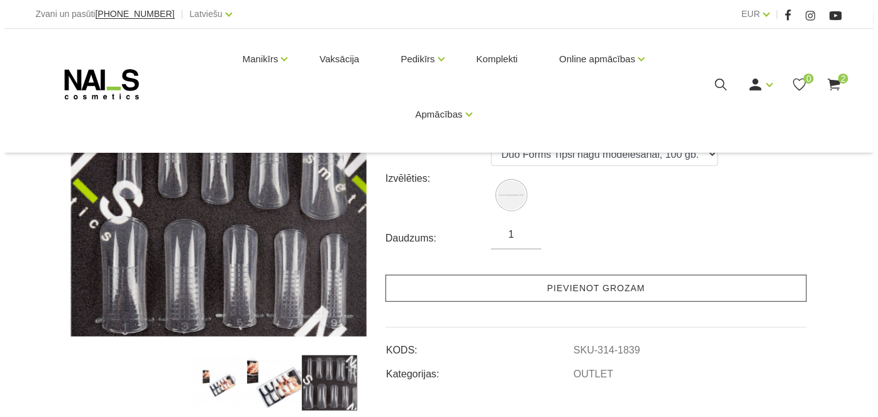
scroll to position [171, 0]
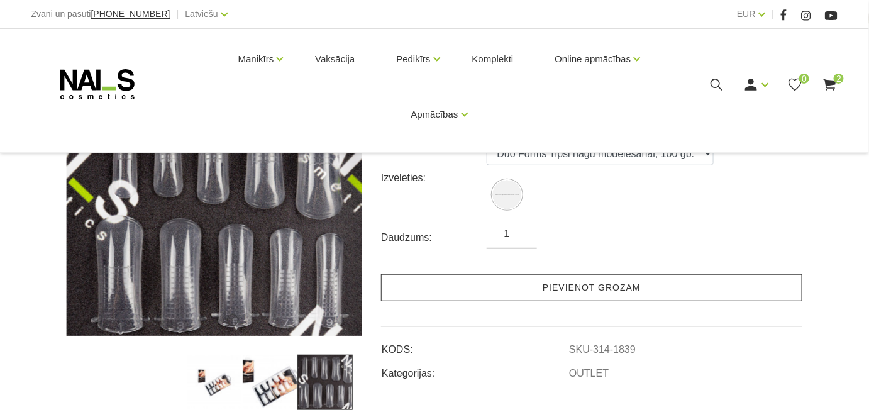
click at [618, 290] on link "Pievienot grozam" at bounding box center [591, 287] width 421 height 27
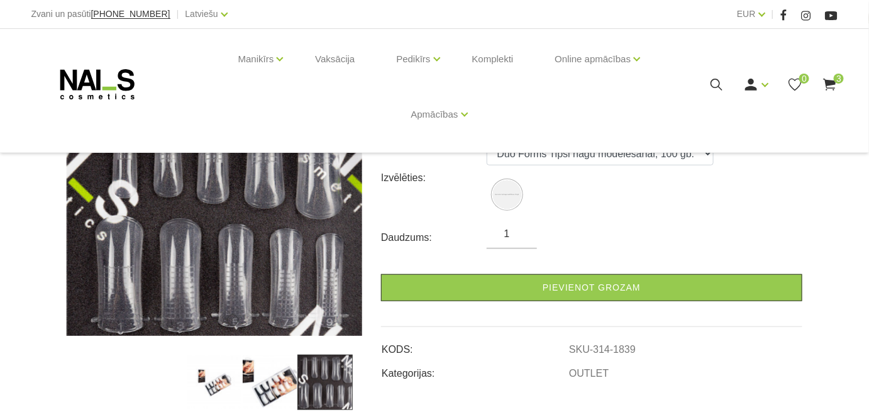
click at [834, 79] on icon at bounding box center [830, 85] width 16 height 16
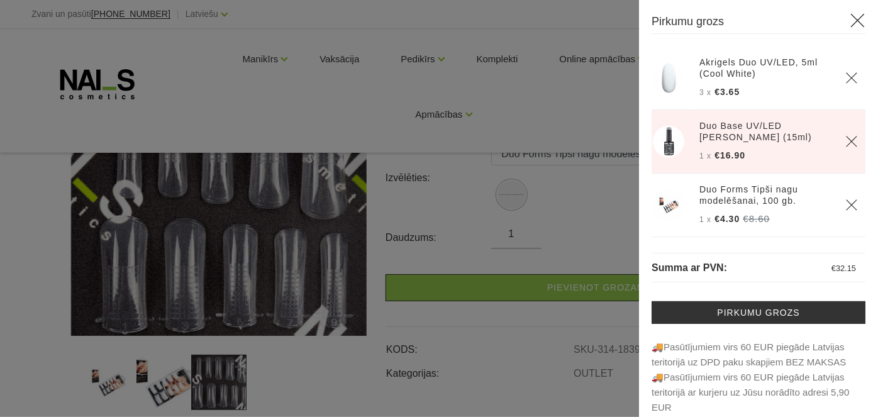
click at [788, 81] on th "Akrigels Duo UV/LED, 5ml (Cool White) 3 x €3.65" at bounding box center [765, 79] width 146 height 64
click at [770, 63] on link "Akrigels Duo UV/LED, 5ml (Cool White)" at bounding box center [764, 68] width 131 height 23
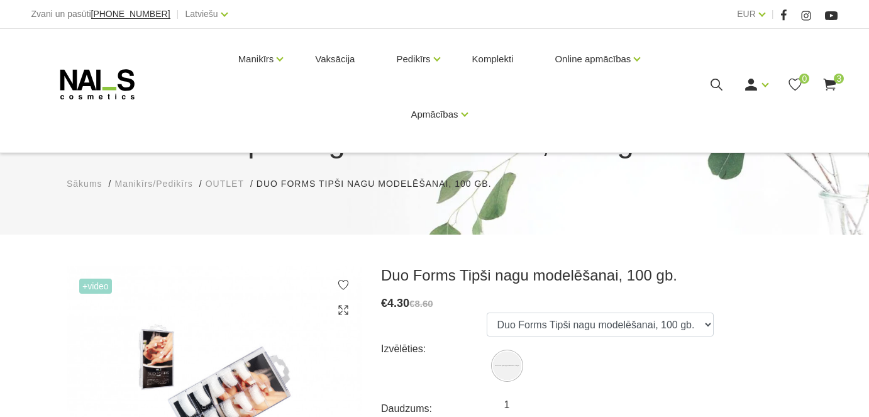
scroll to position [171, 0]
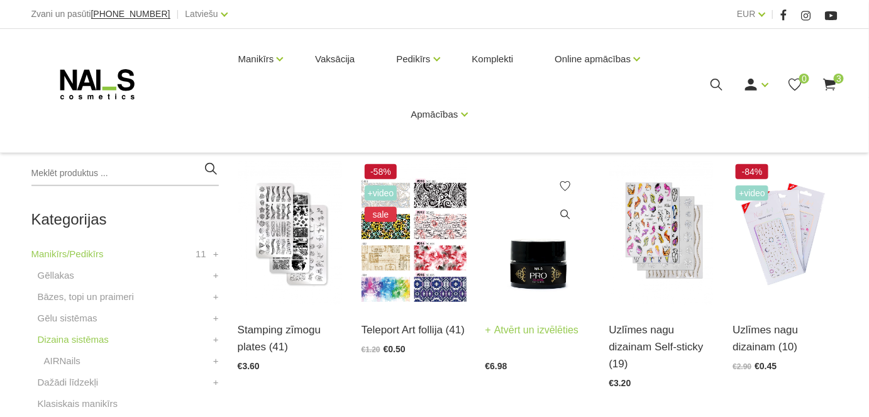
scroll to position [343, 0]
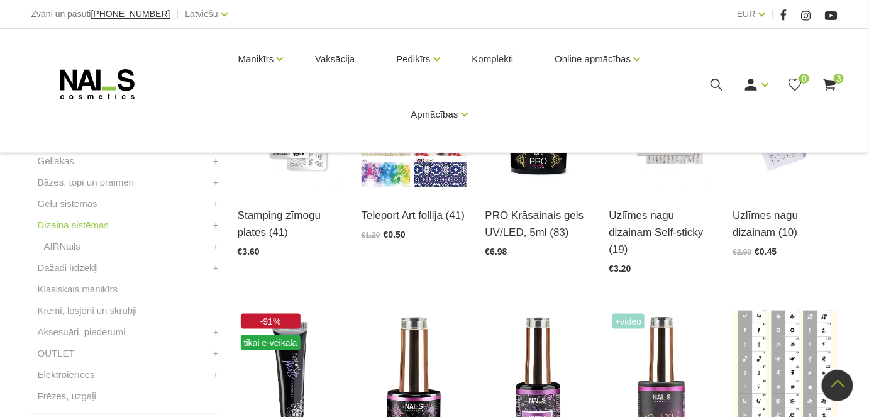
click at [847, 248] on div "-84% +Video Uzlīmes nagu dizainam (10) Atvērt un izvēlēties €2.90 €0.45" at bounding box center [785, 165] width 124 height 236
click at [53, 159] on link "Gēllakas" at bounding box center [56, 160] width 36 height 15
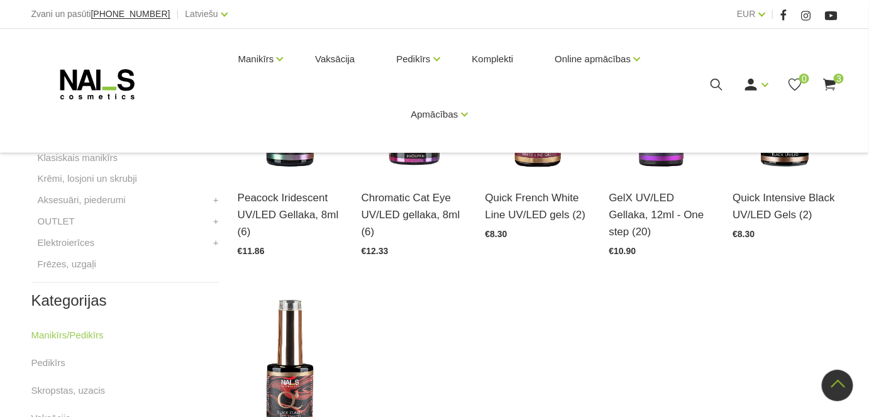
scroll to position [629, 0]
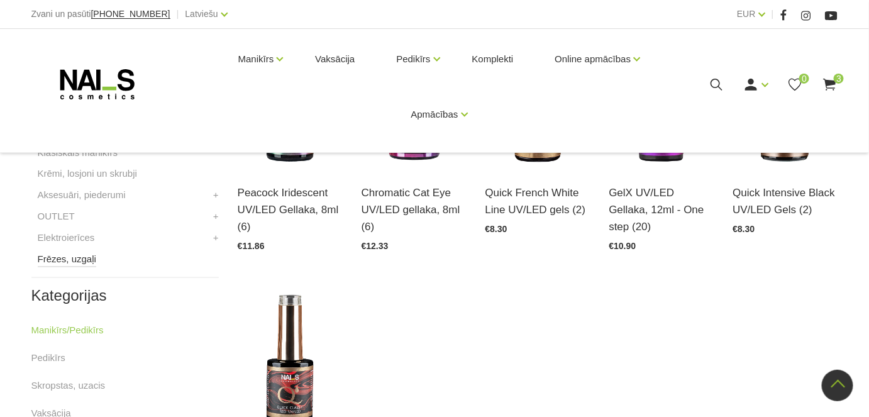
click at [82, 260] on link "Frēzes, uzgaļi" at bounding box center [67, 259] width 58 height 15
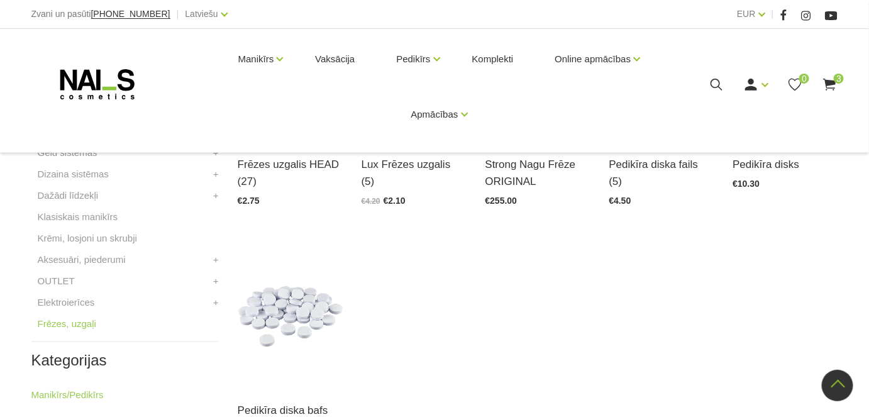
scroll to position [400, 0]
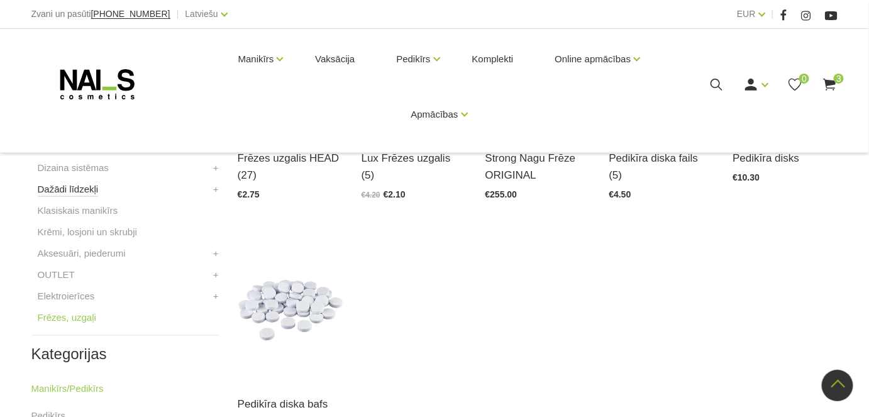
click at [64, 191] on link "Dažādi līdzekļi" at bounding box center [68, 189] width 61 height 15
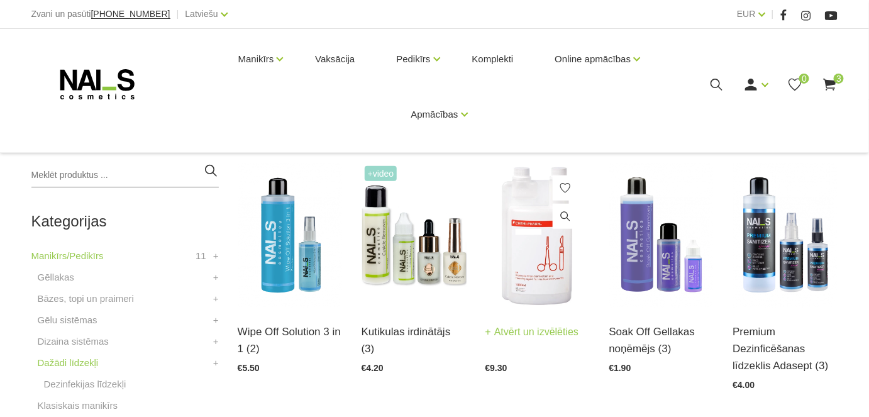
scroll to position [228, 0]
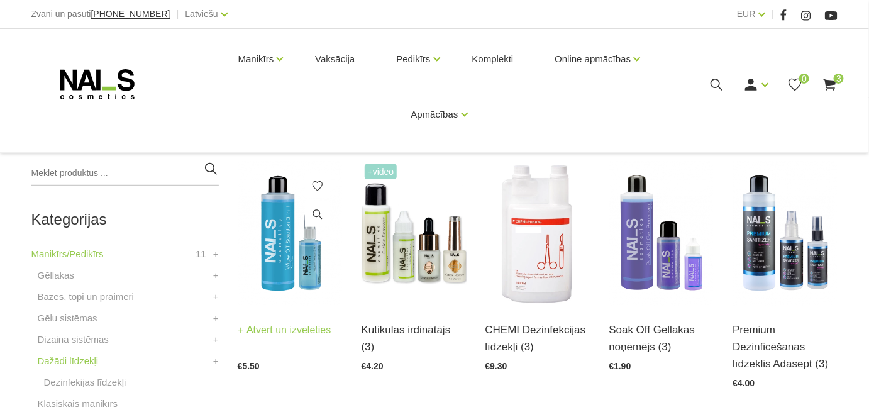
click at [296, 319] on div "Wipe Off Solution 3 in 1 (2) Atvērt un izvēlēties €5.50" at bounding box center [290, 338] width 105 height 65
click at [274, 330] on link "Atvērt un izvēlēties" at bounding box center [285, 330] width 94 height 18
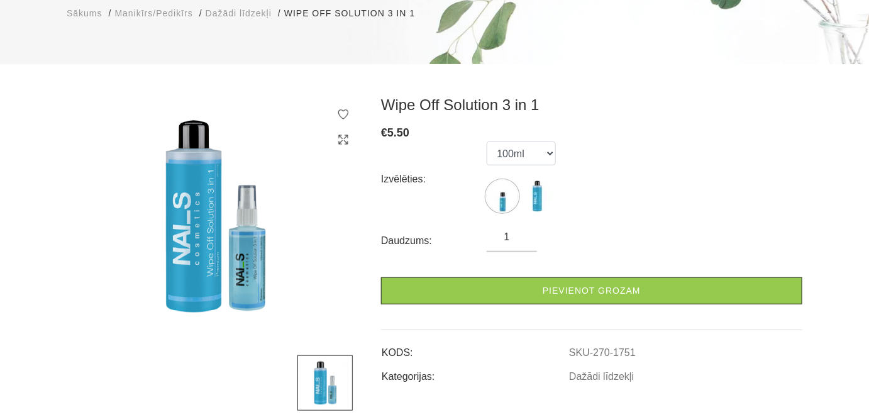
scroll to position [171, 0]
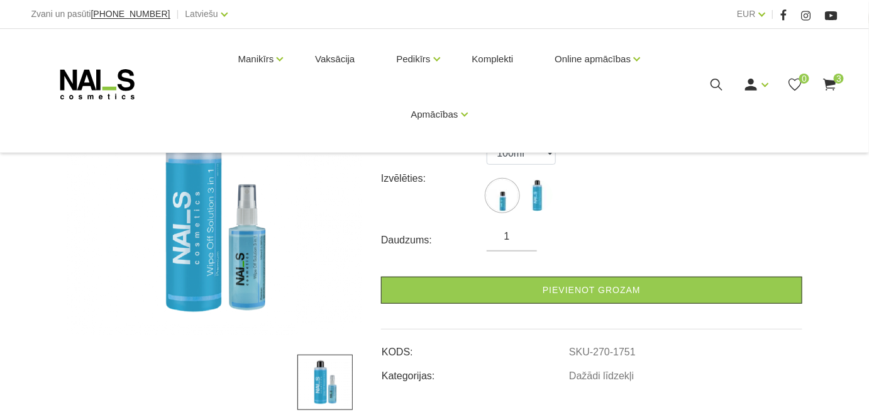
click at [662, 230] on div "Daudzums: 1" at bounding box center [591, 240] width 421 height 23
click at [551, 154] on select "100ml 500ml" at bounding box center [521, 153] width 69 height 24
click at [487, 141] on select "100ml 500ml" at bounding box center [521, 153] width 69 height 24
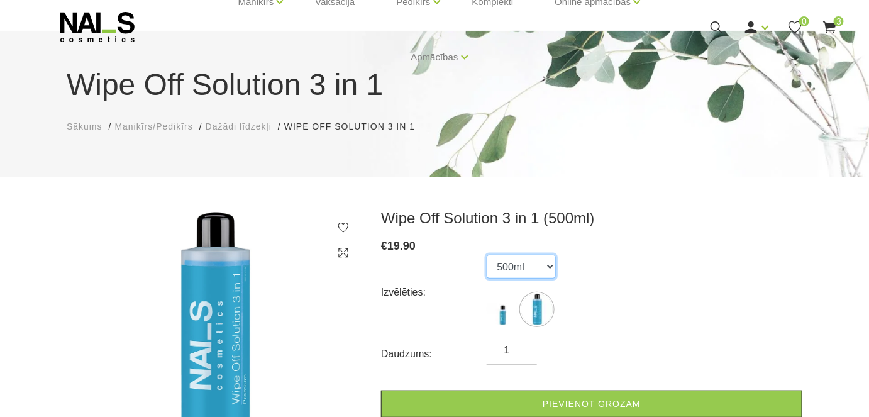
scroll to position [57, 0]
click at [549, 267] on select "100ml 500ml" at bounding box center [521, 267] width 69 height 24
select select "1751"
click at [487, 255] on select "100ml 500ml" at bounding box center [521, 267] width 69 height 24
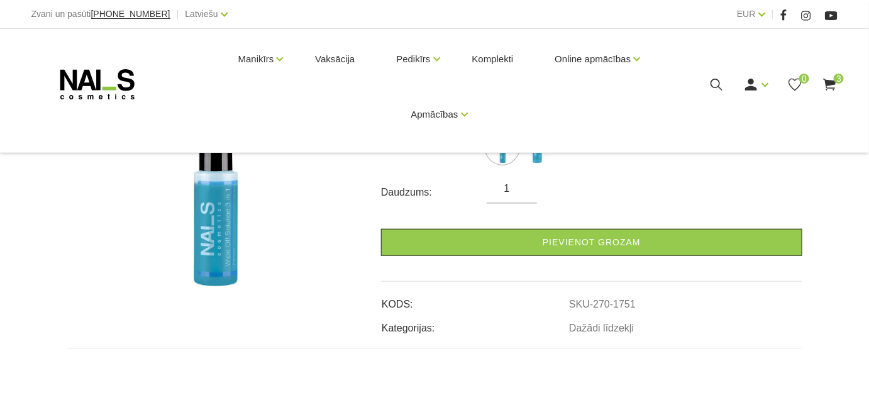
scroll to position [228, 0]
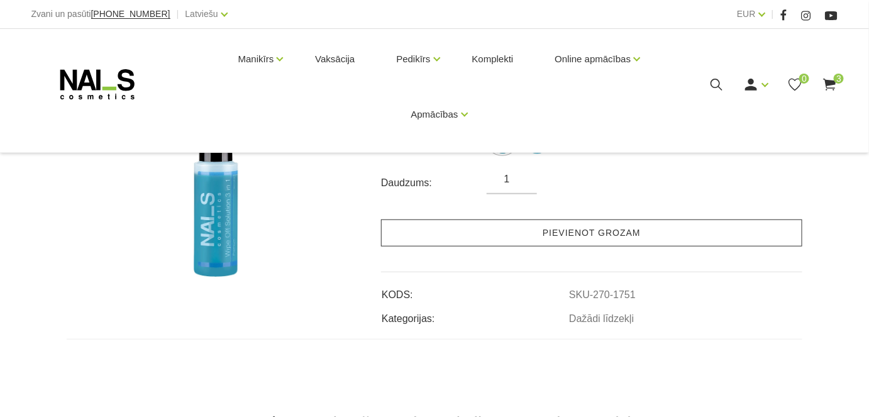
click at [595, 230] on link "Pievienot grozam" at bounding box center [591, 232] width 421 height 27
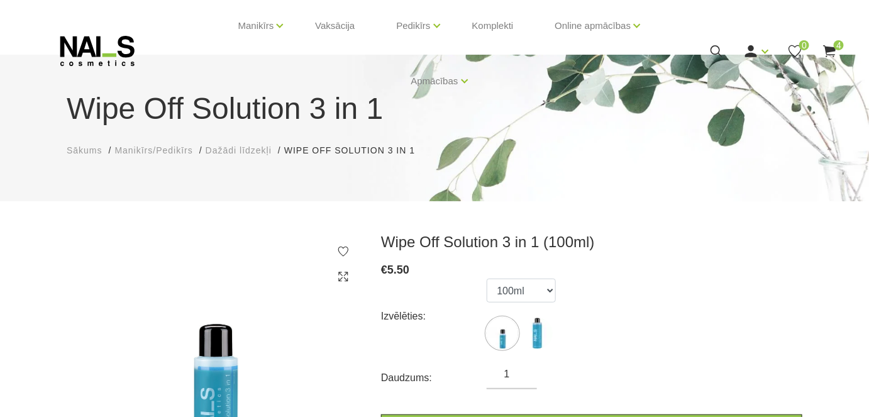
scroll to position [0, 0]
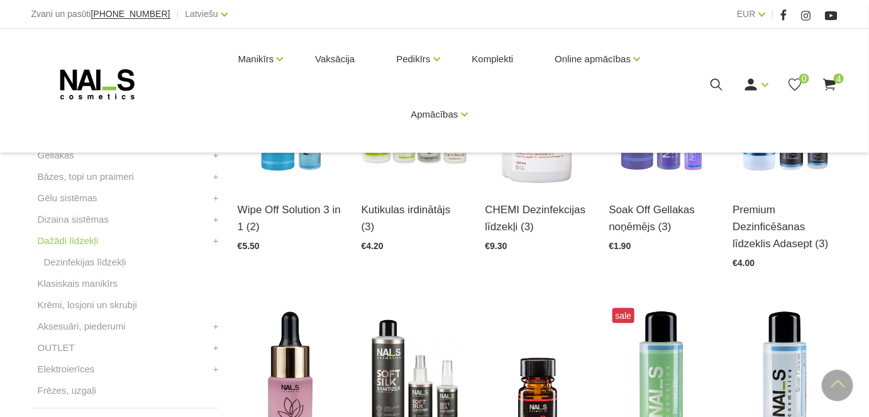
scroll to position [400, 0]
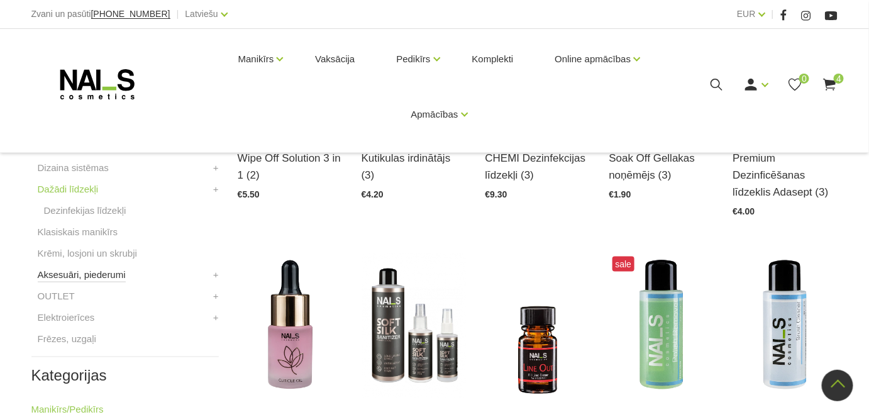
click at [84, 272] on link "Aksesuāri, piederumi" at bounding box center [82, 274] width 88 height 15
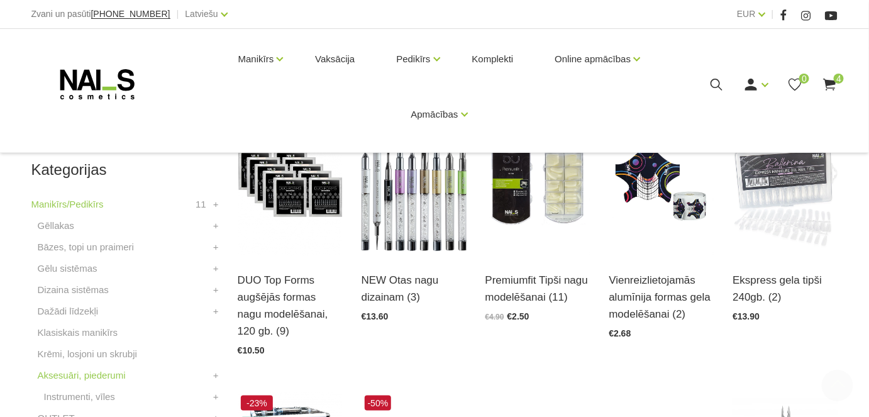
scroll to position [286, 0]
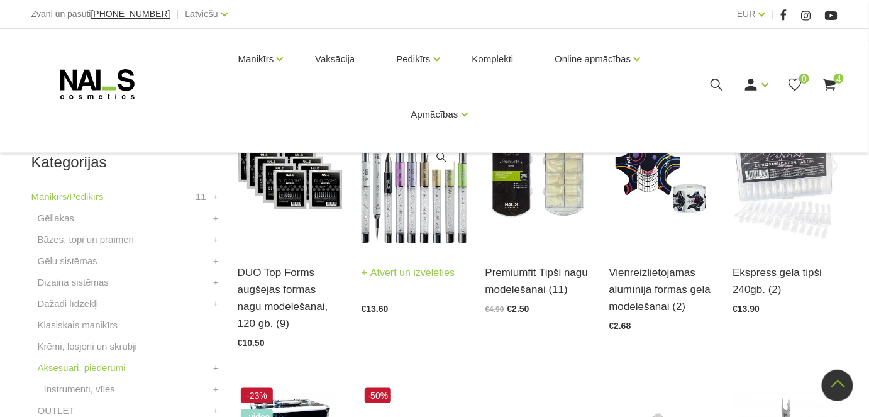
click at [413, 202] on img at bounding box center [414, 176] width 105 height 145
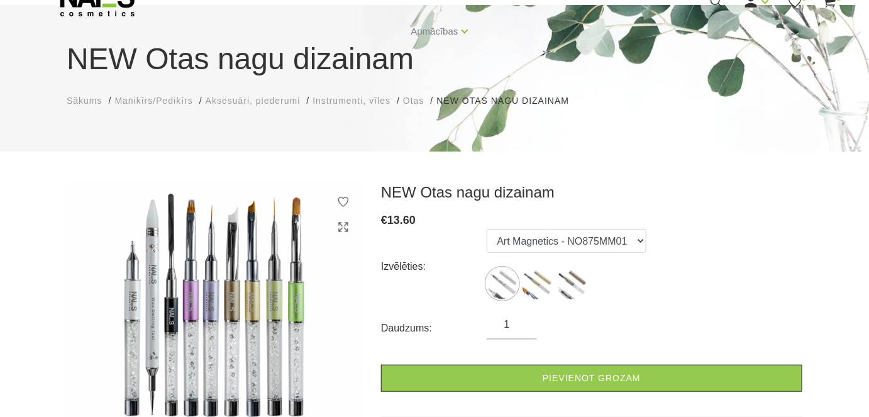
scroll to position [57, 0]
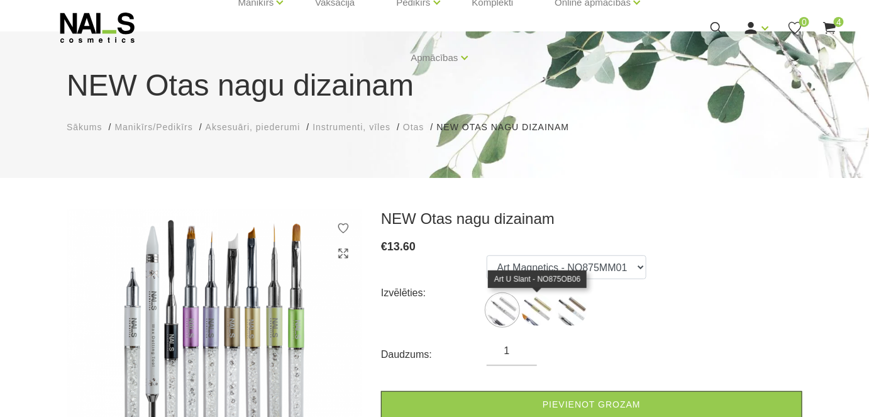
click at [546, 312] on img at bounding box center [536, 309] width 31 height 31
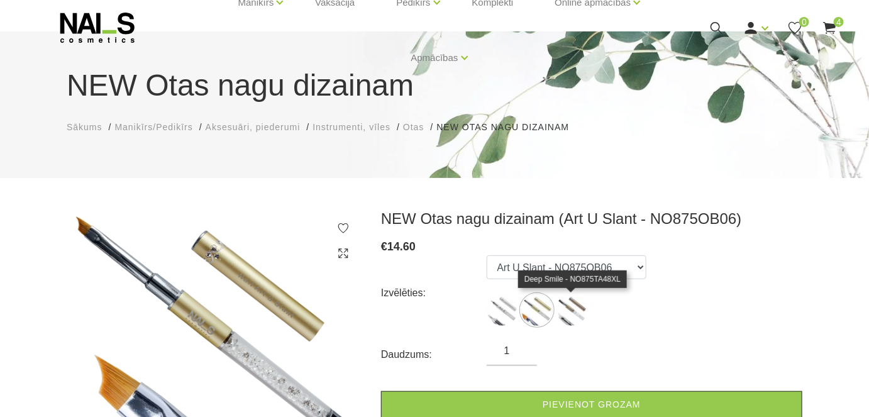
click at [577, 312] on img at bounding box center [571, 309] width 31 height 31
select select "1503"
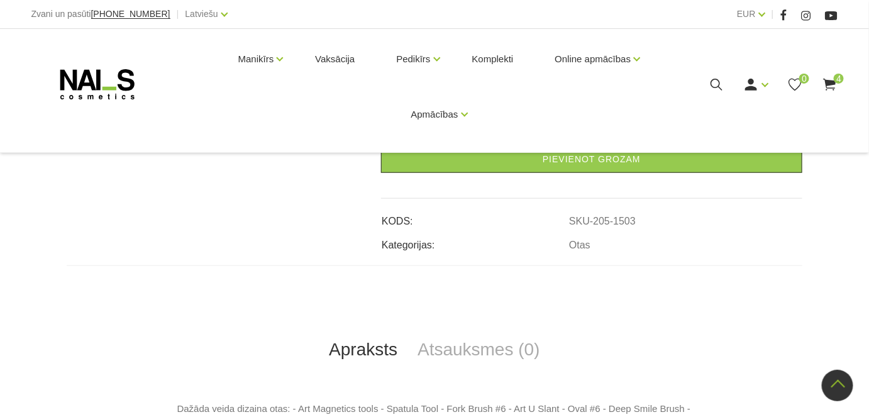
scroll to position [114, 0]
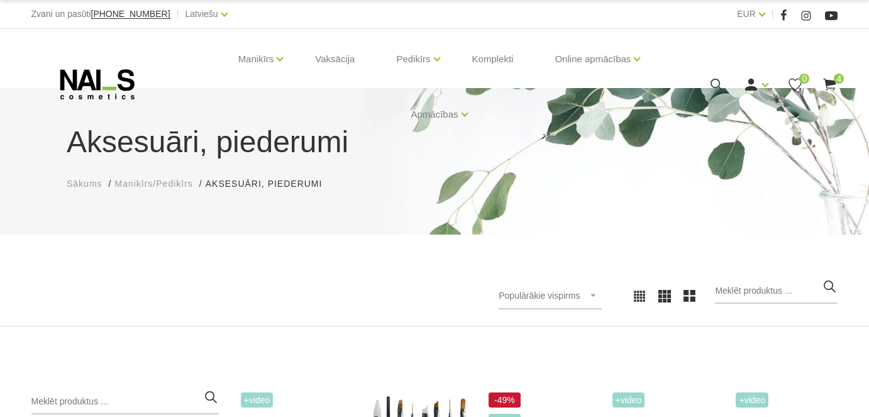
scroll to position [278, 0]
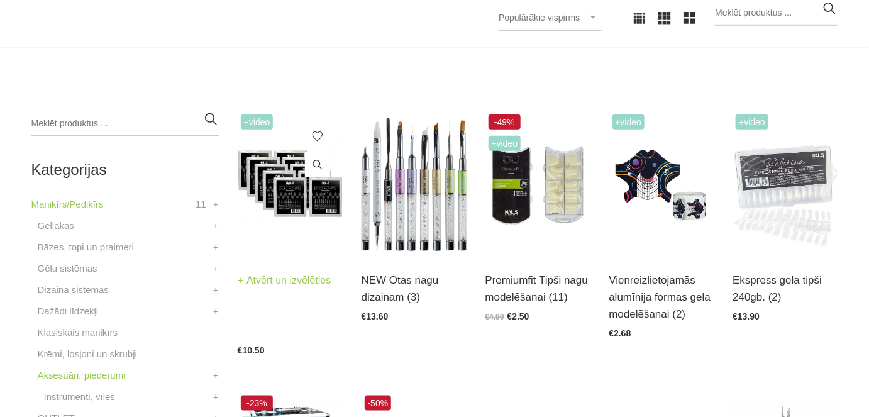
click at [302, 203] on img at bounding box center [290, 183] width 105 height 145
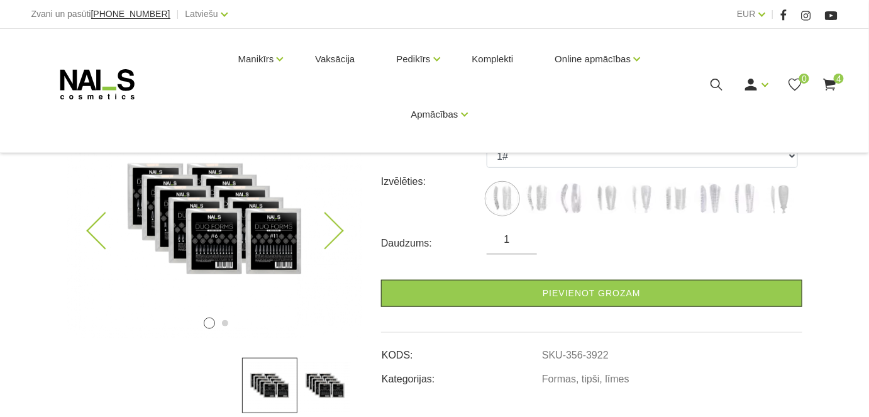
scroll to position [228, 0]
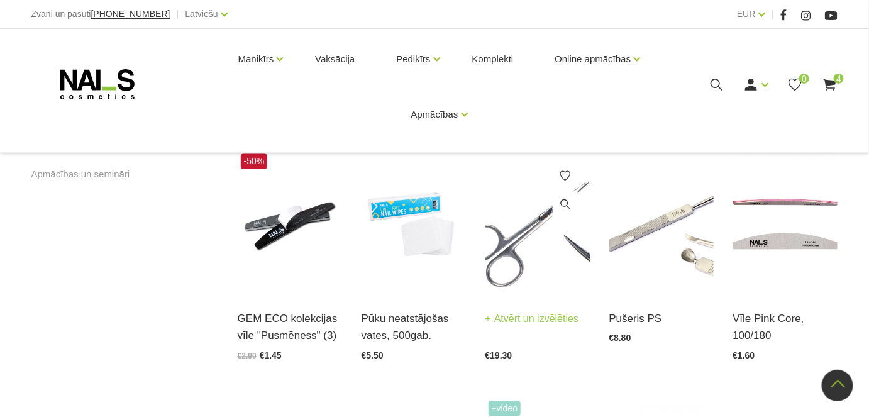
scroll to position [793, 0]
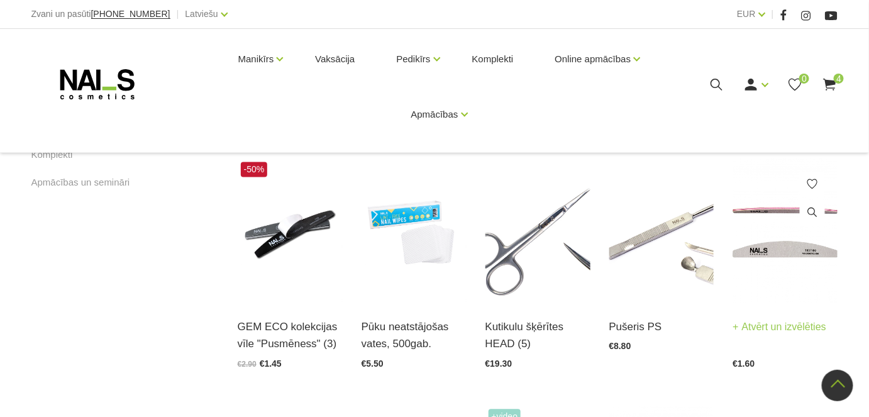
click at [797, 240] on img at bounding box center [785, 231] width 105 height 145
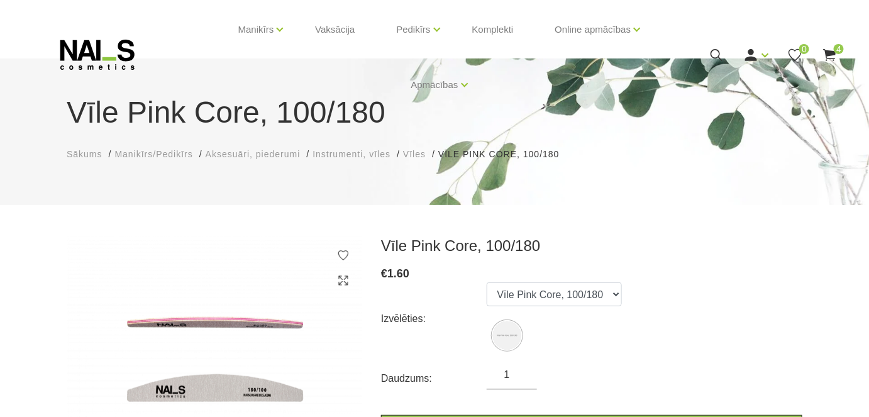
scroll to position [57, 0]
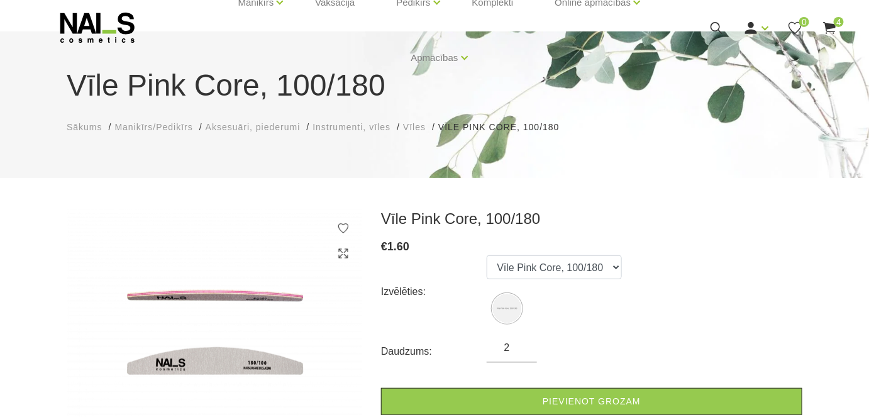
type input "2"
click at [522, 342] on input "2" at bounding box center [512, 347] width 50 height 15
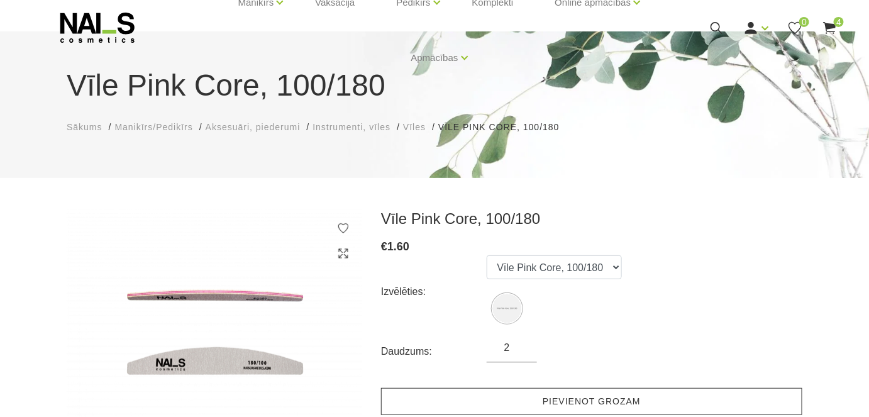
click at [582, 401] on link "Pievienot grozam" at bounding box center [591, 401] width 421 height 27
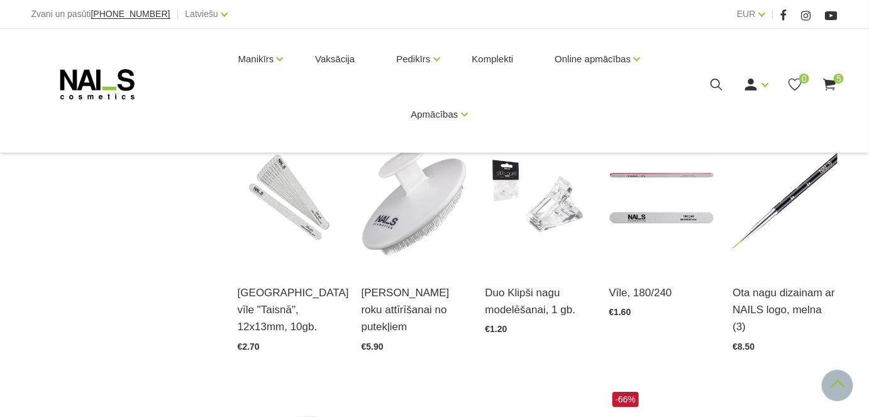
scroll to position [1055, 0]
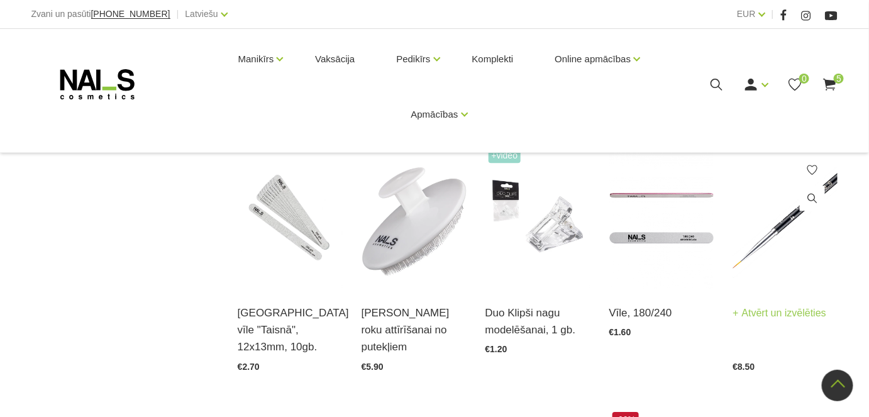
click at [796, 221] on img at bounding box center [785, 217] width 105 height 145
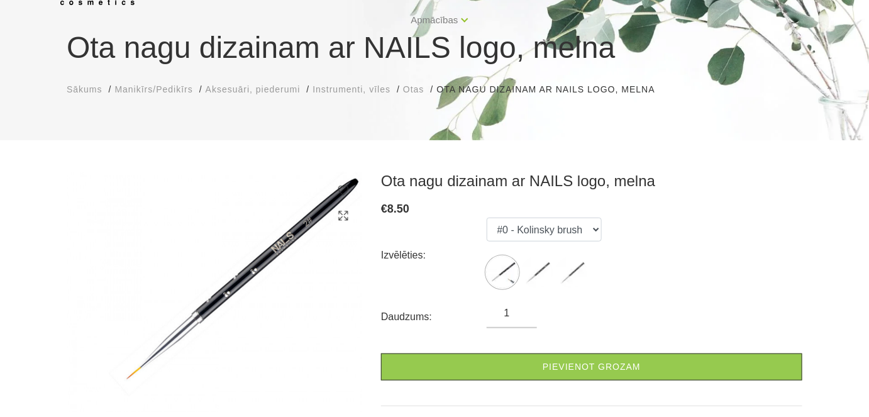
scroll to position [114, 0]
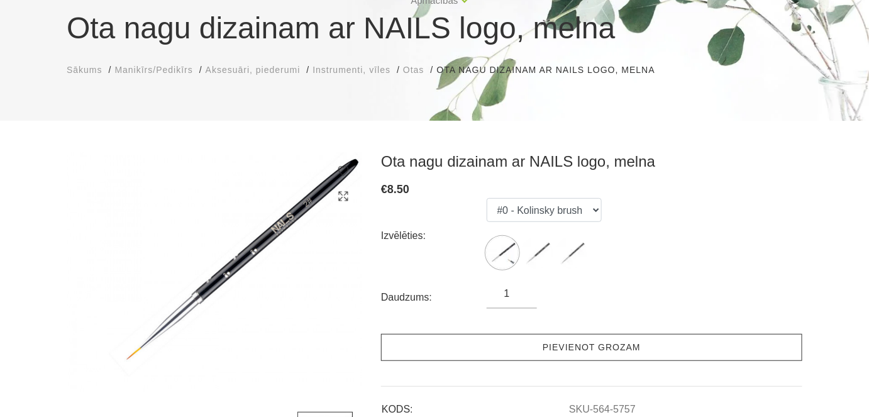
click at [652, 352] on link "Pievienot grozam" at bounding box center [591, 347] width 421 height 27
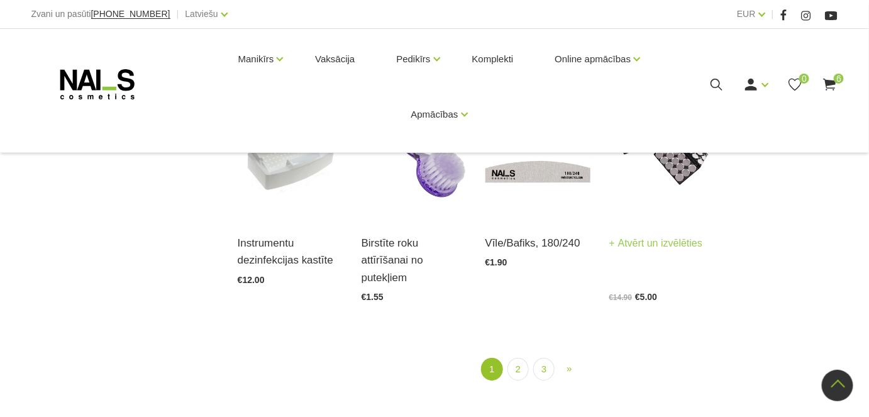
scroll to position [1397, 0]
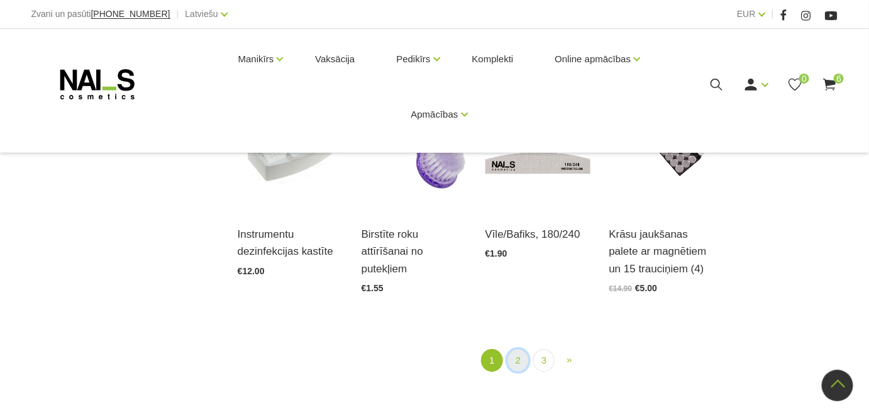
click at [518, 357] on link "2" at bounding box center [518, 360] width 21 height 23
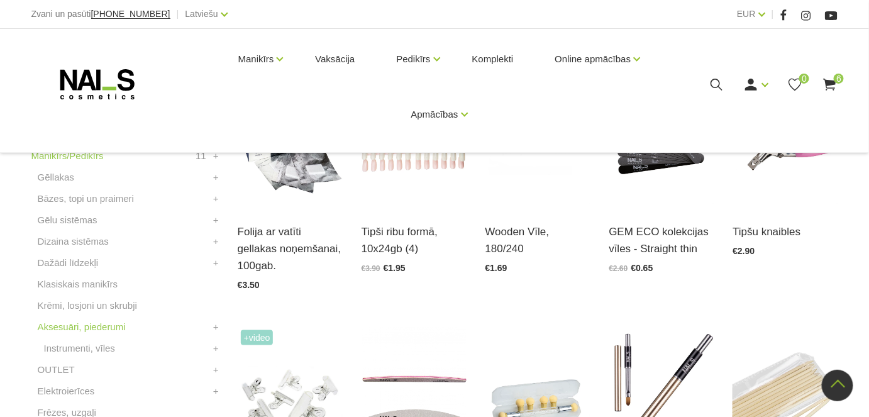
scroll to position [314, 0]
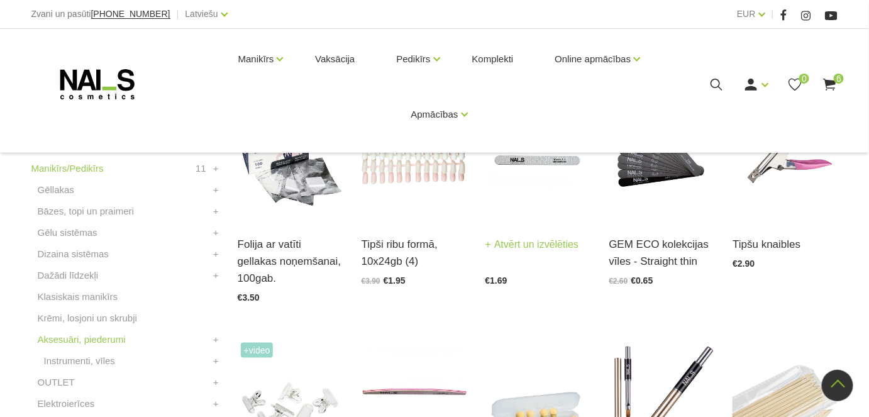
click at [528, 241] on link "Atvērt un izvēlēties" at bounding box center [533, 245] width 94 height 18
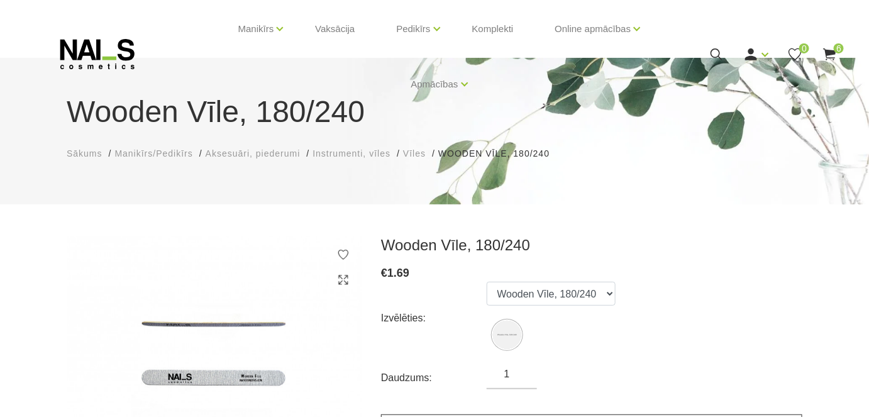
scroll to position [114, 0]
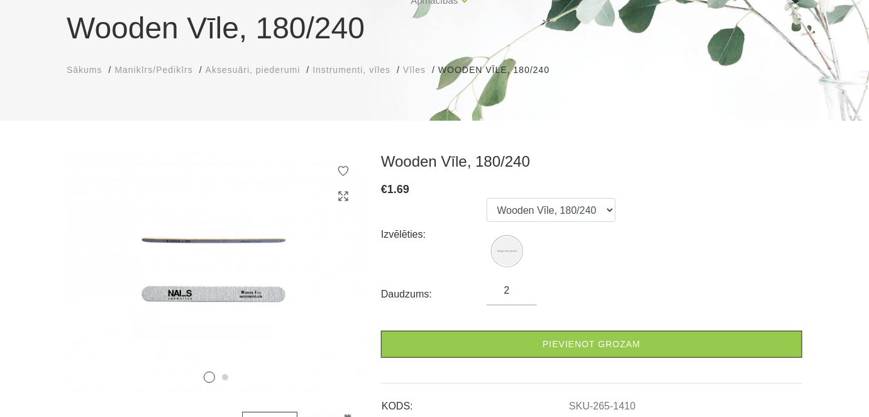
type input "2"
click at [522, 286] on input "2" at bounding box center [512, 290] width 50 height 15
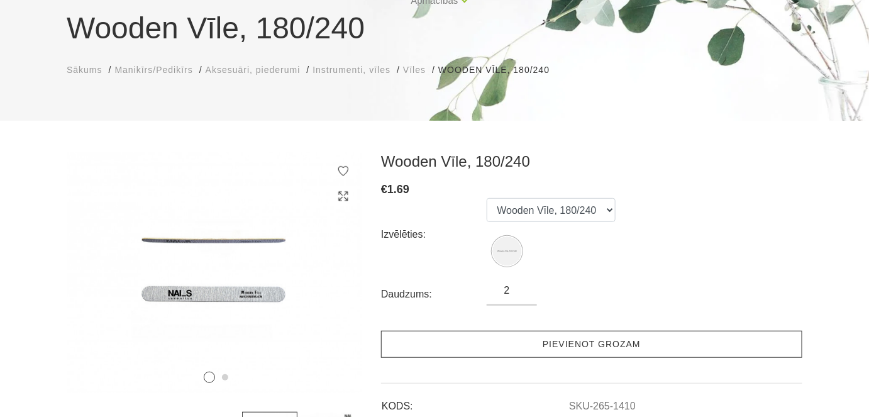
click at [589, 343] on link "Pievienot grozam" at bounding box center [591, 344] width 421 height 27
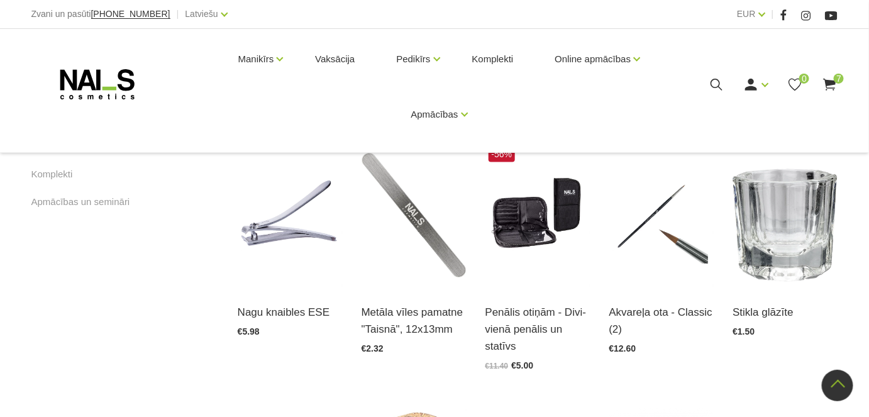
scroll to position [826, 0]
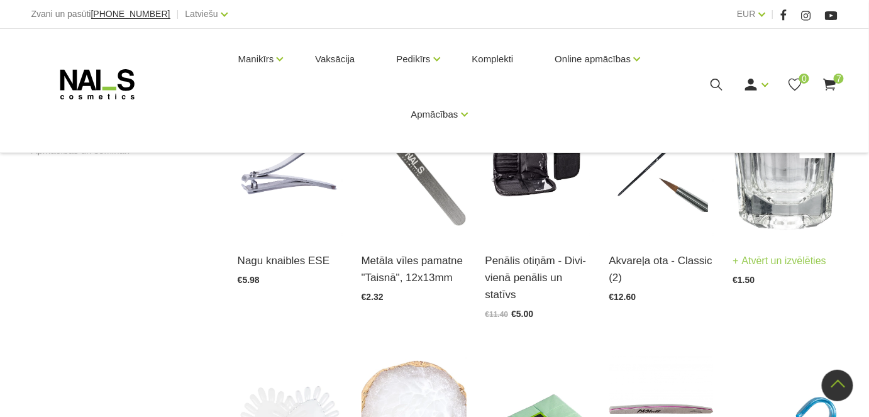
click at [789, 174] on img at bounding box center [785, 164] width 105 height 145
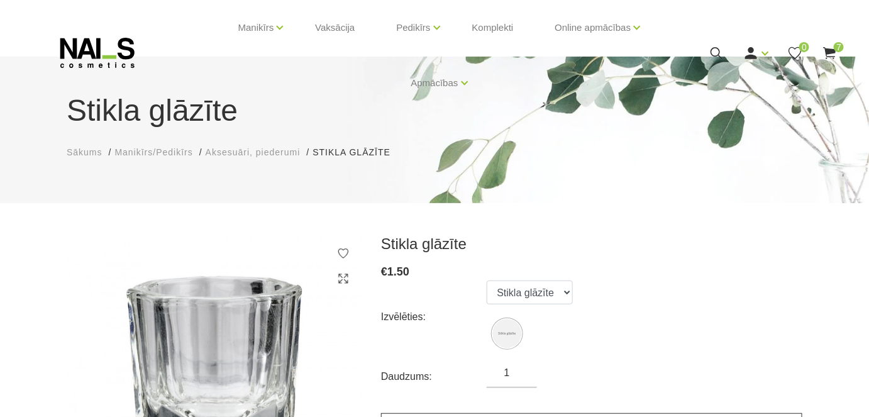
scroll to position [114, 0]
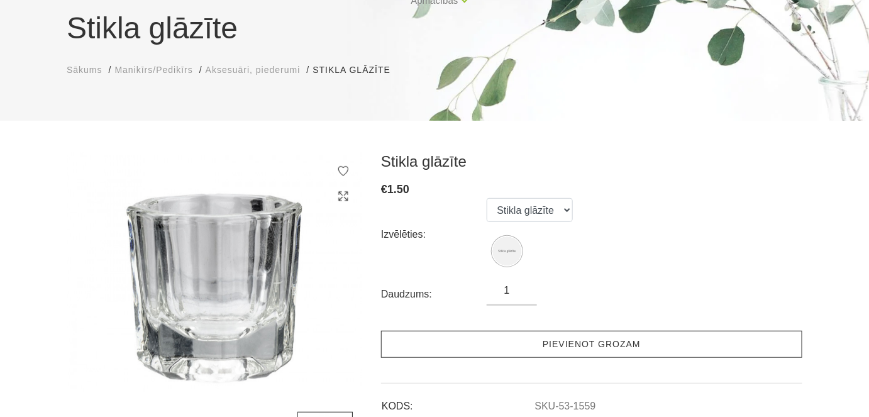
click at [557, 347] on link "Pievienot grozam" at bounding box center [591, 344] width 421 height 27
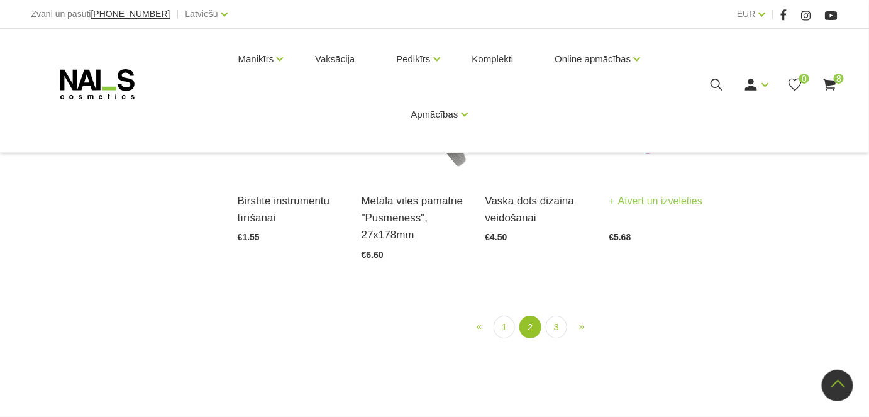
scroll to position [1455, 0]
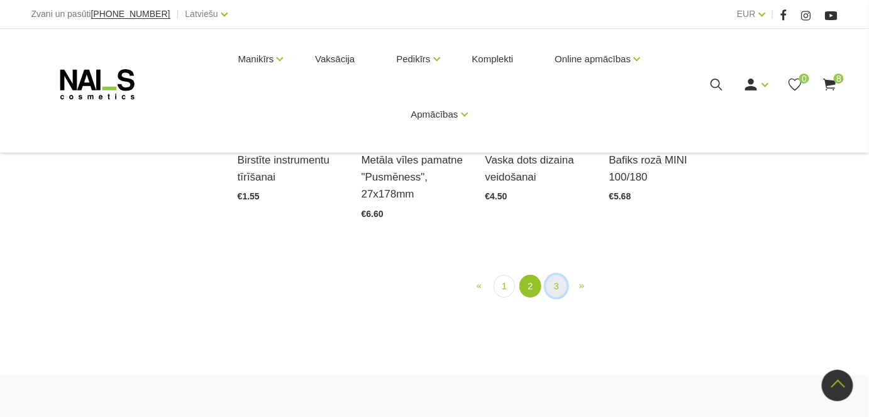
click at [555, 275] on link "3" at bounding box center [556, 286] width 21 height 23
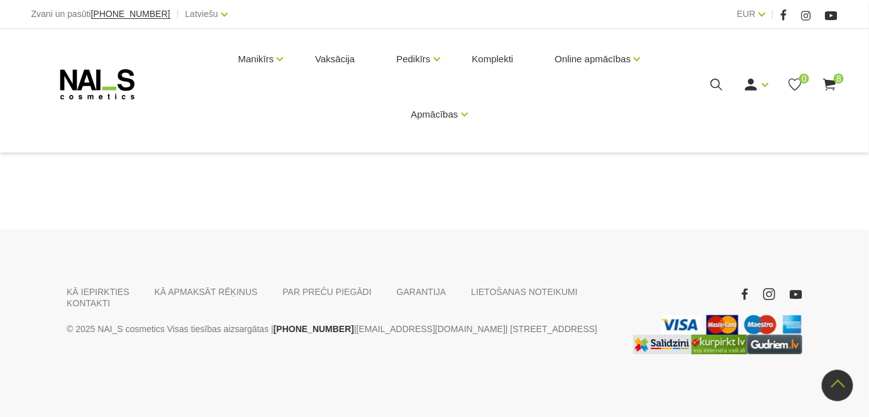
scroll to position [1000, 0]
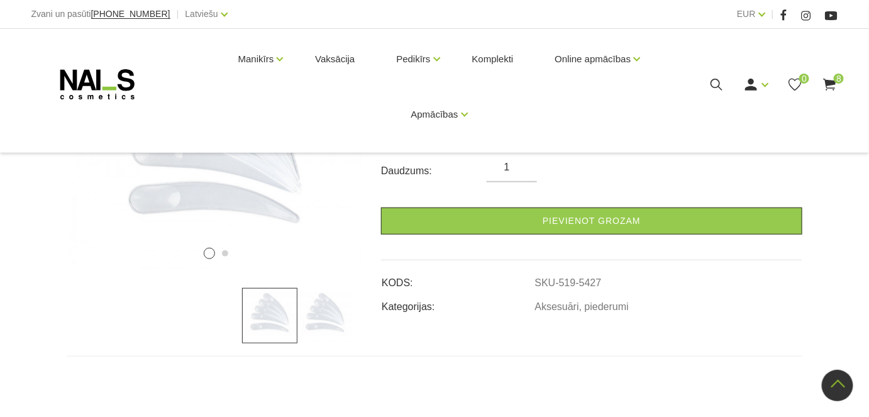
scroll to position [171, 0]
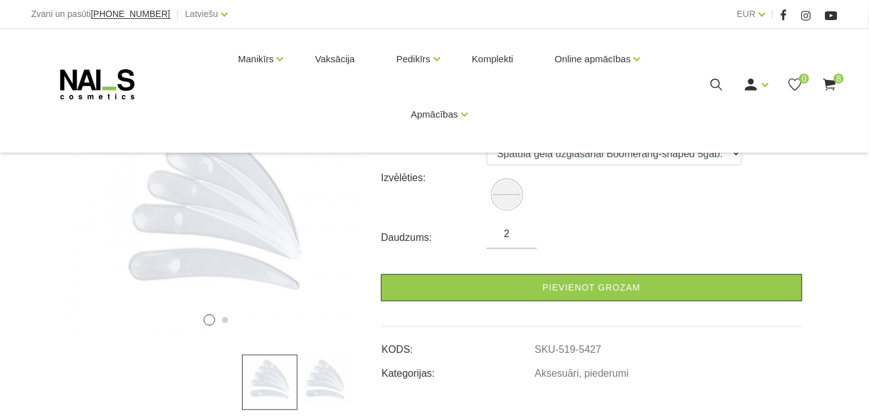
type input "2"
click at [524, 228] on input "2" at bounding box center [512, 233] width 50 height 15
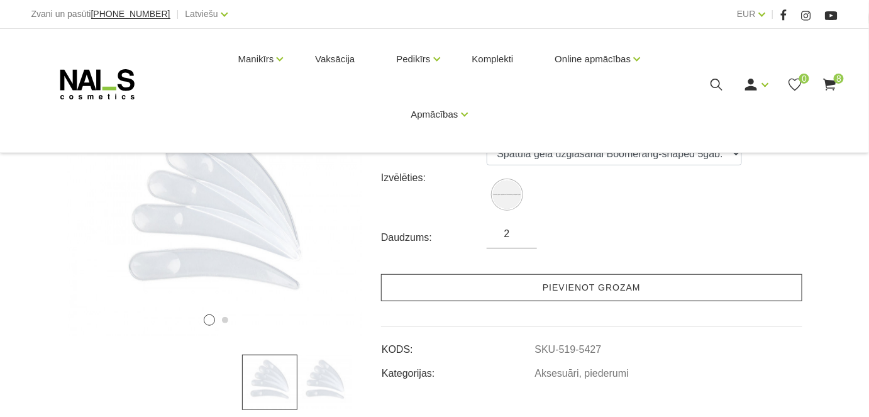
click at [592, 287] on link "Pievienot grozam" at bounding box center [591, 287] width 421 height 27
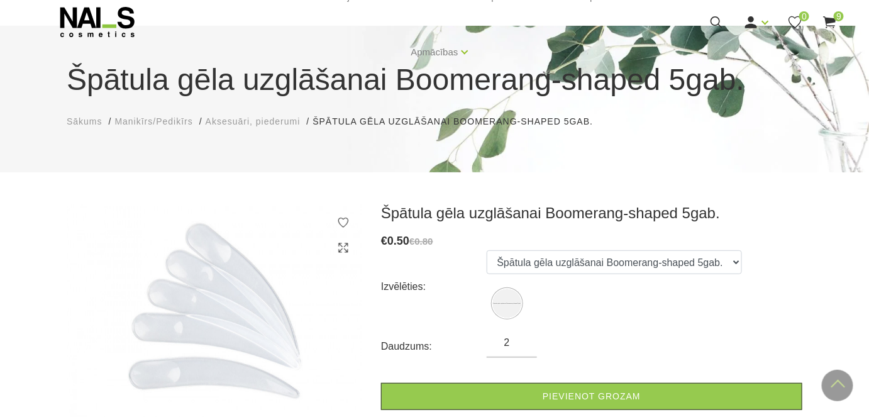
scroll to position [57, 0]
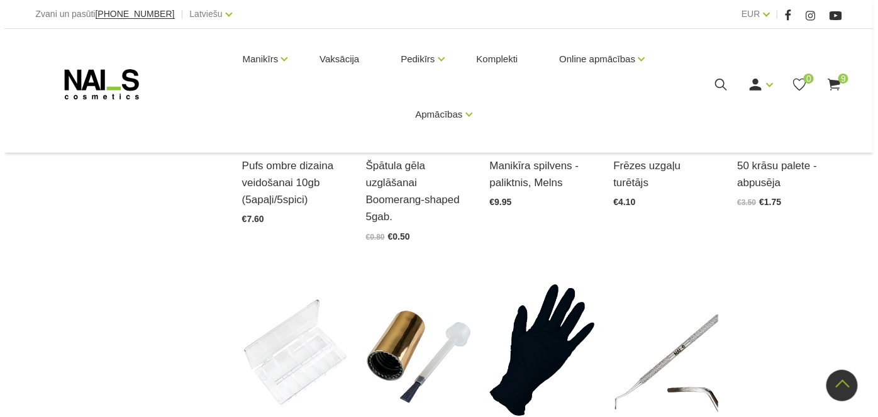
scroll to position [1046, 0]
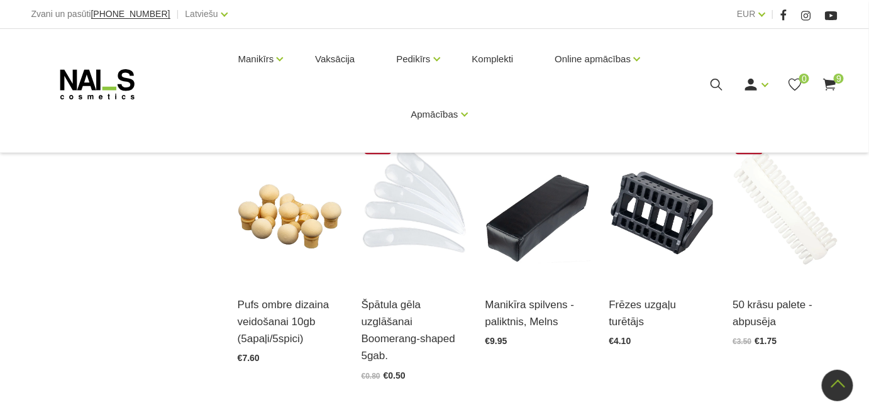
click at [831, 82] on use at bounding box center [830, 85] width 13 height 12
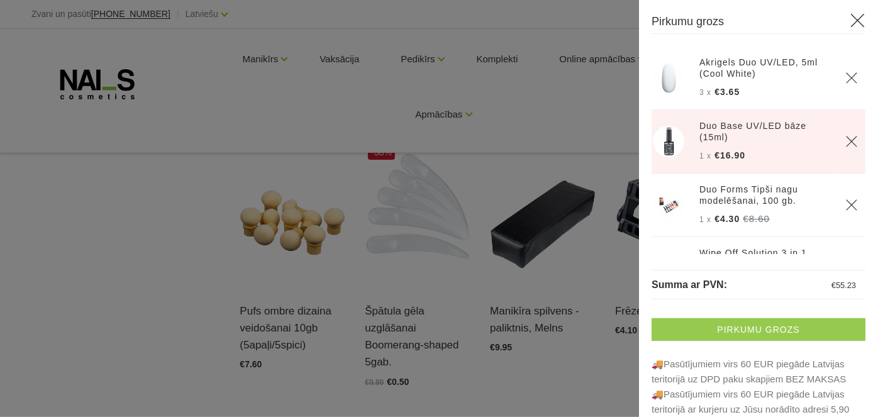
click at [777, 329] on link "Pirkumu grozs" at bounding box center [759, 329] width 214 height 23
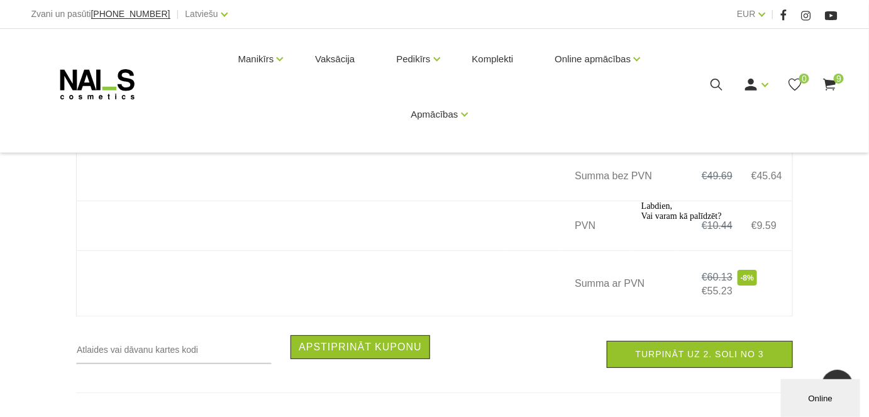
scroll to position [1601, 0]
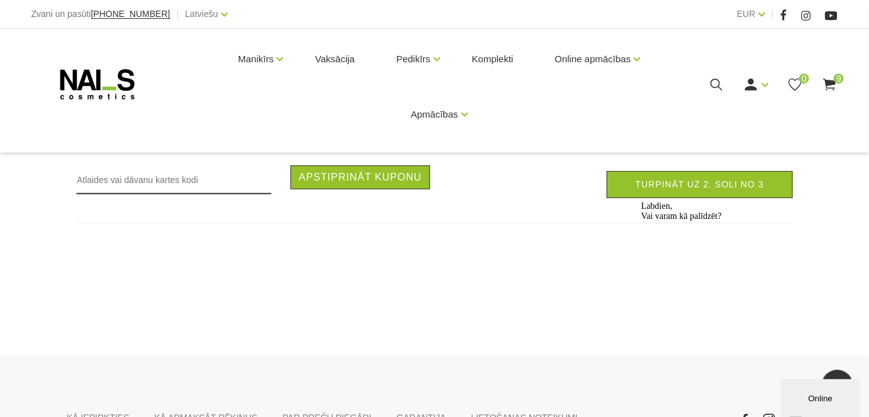
drag, startPoint x: 91, startPoint y: 186, endPoint x: 97, endPoint y: 216, distance: 30.8
click at [91, 187] on input "text" at bounding box center [174, 179] width 196 height 29
click at [82, 192] on input "text" at bounding box center [174, 179] width 196 height 29
type input "sertifikāta nr.1473331/2"
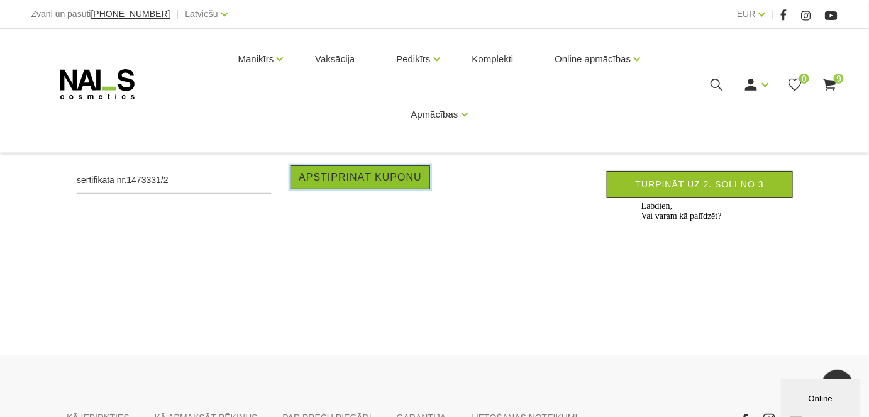
click at [327, 189] on button "Apstiprināt kuponu" at bounding box center [361, 177] width 140 height 24
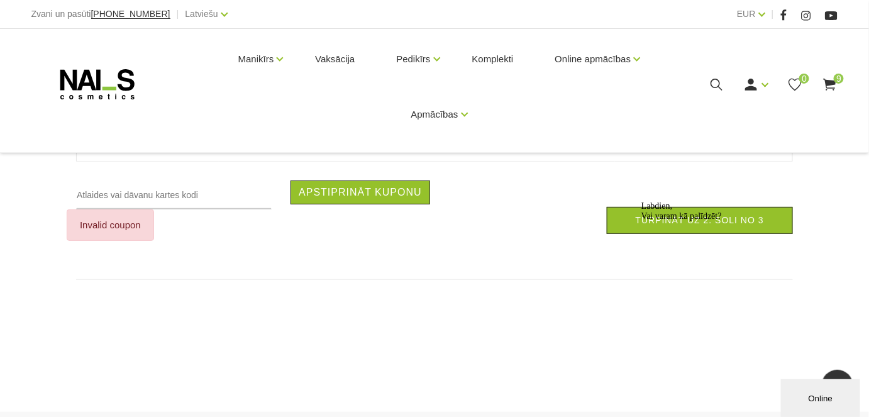
click at [710, 221] on div "Labdien, Vai varam kā palīdzēt?" at bounding box center [754, 211] width 226 height 20
click at [721, 220] on span "Labdien, Vai varam kā palīdzēt?" at bounding box center [681, 210] width 81 height 19
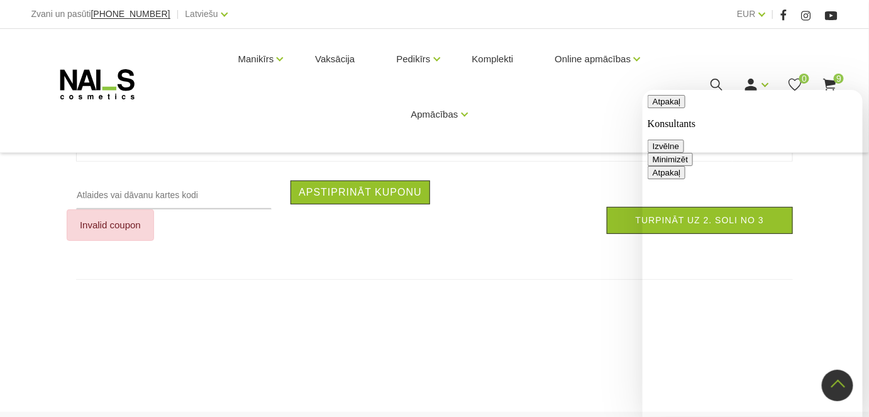
type textarea "l"
type textarea "Labdien, vai ir atlaides bijušajiem mācekļiem?"
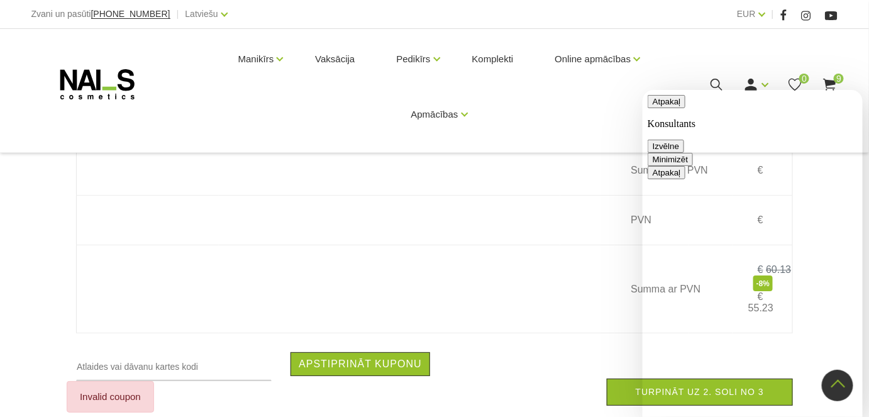
scroll to position [263, 0]
click at [692, 152] on button "Minimizēt" at bounding box center [669, 158] width 45 height 13
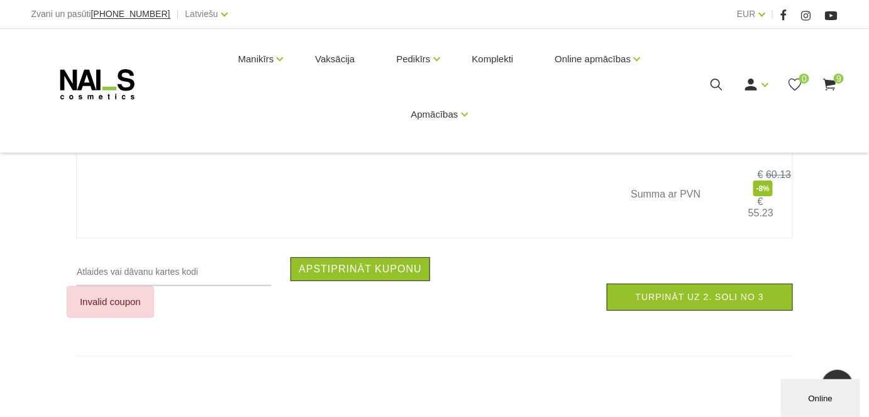
scroll to position [1543, 0]
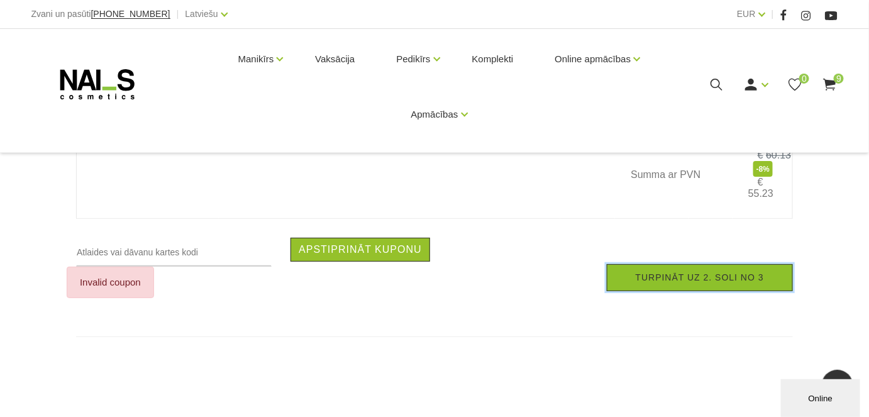
click at [709, 287] on link "Turpināt uz 2. soli no 3" at bounding box center [700, 277] width 186 height 27
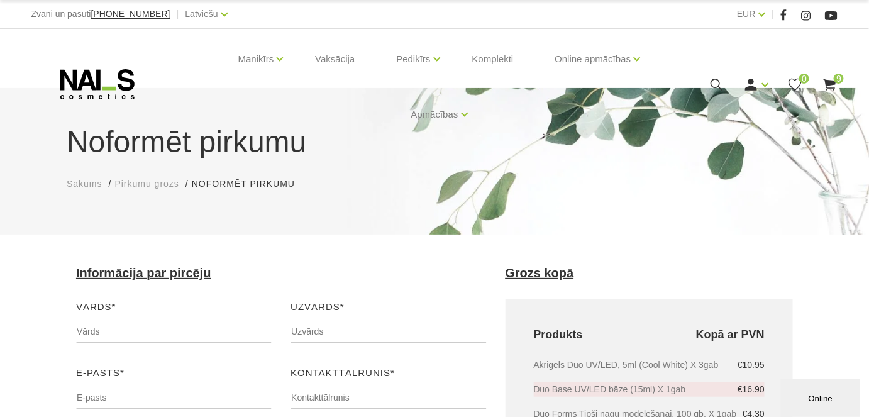
scroll to position [57, 0]
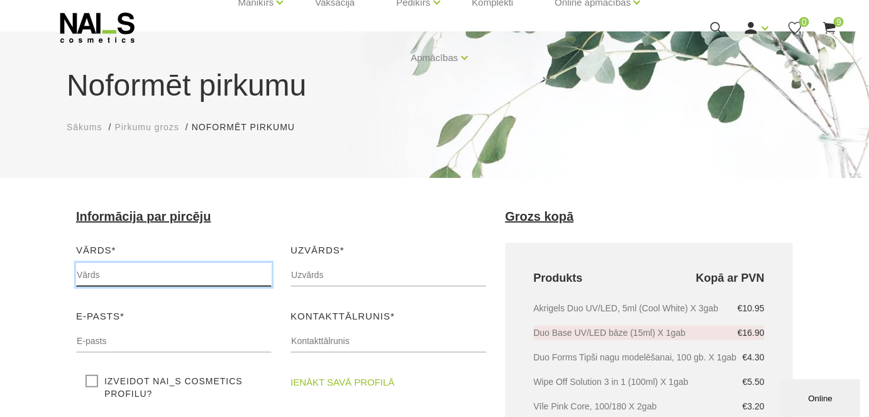
click at [215, 272] on input "text" at bounding box center [174, 275] width 196 height 24
click at [79, 275] on input "saiva" at bounding box center [174, 275] width 196 height 24
type input "Saiva"
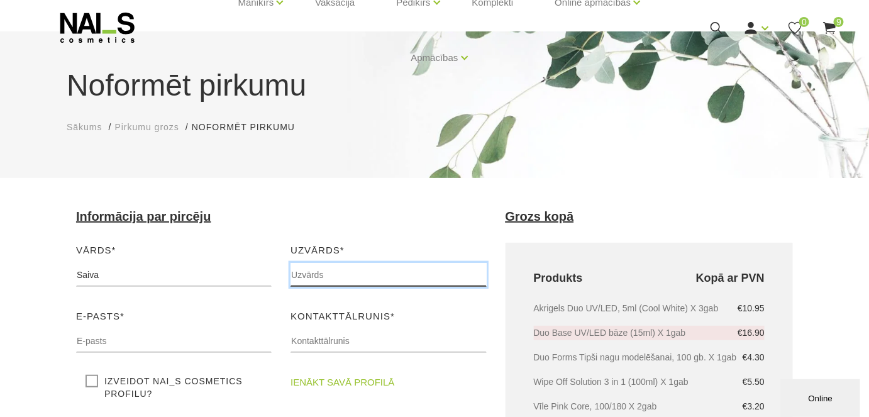
click at [335, 276] on input "text" at bounding box center [389, 275] width 196 height 24
type input "Rakiša"
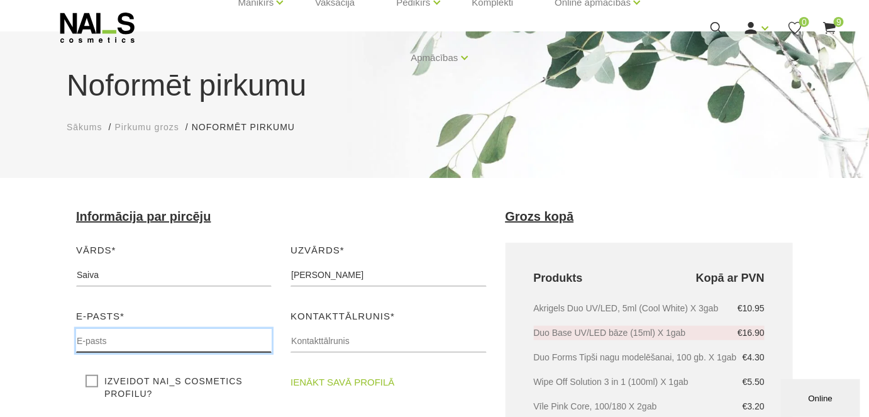
click at [159, 344] on input "text" at bounding box center [174, 341] width 196 height 24
type input "essaiva36@inbox.lv"
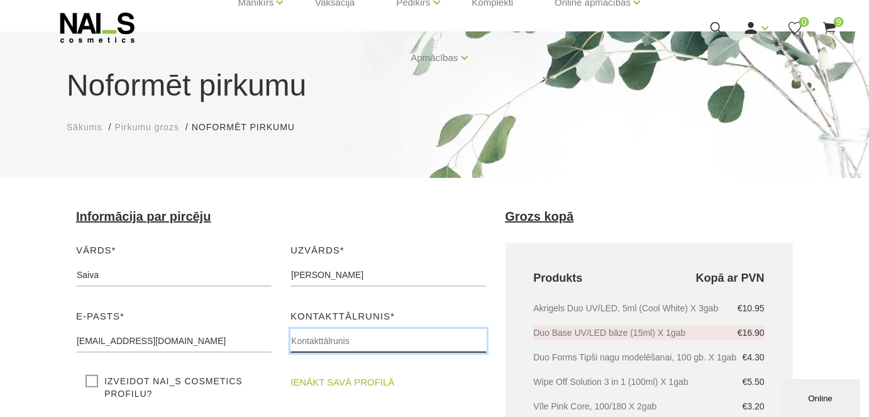
click at [318, 344] on input "text" at bounding box center [389, 341] width 196 height 24
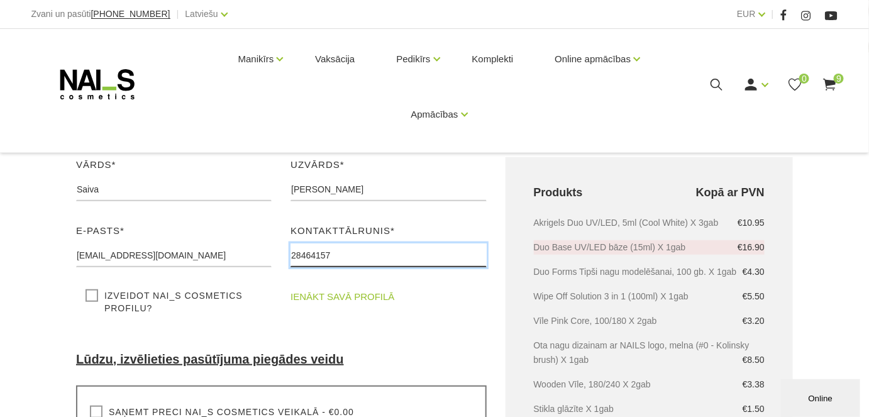
scroll to position [171, 0]
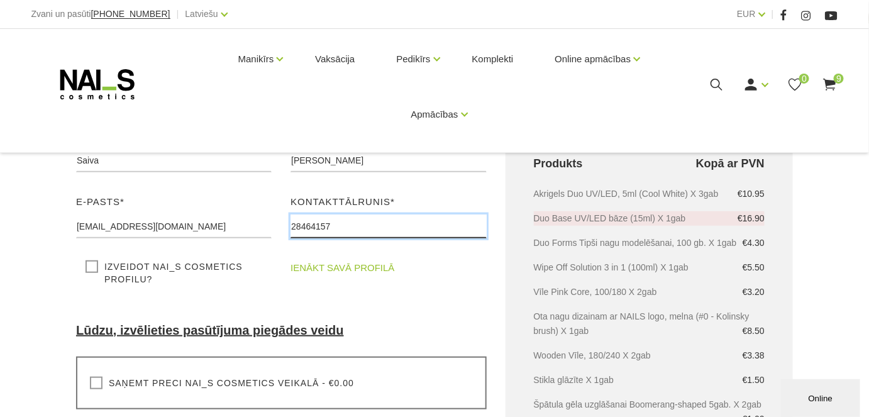
type input "28464157"
click at [88, 266] on label "Izveidot NAI_S cosmetics profilu?" at bounding box center [174, 272] width 177 height 25
click at [0, 0] on input "Izveidot NAI_S cosmetics profilu?" at bounding box center [0, 0] width 0 height 0
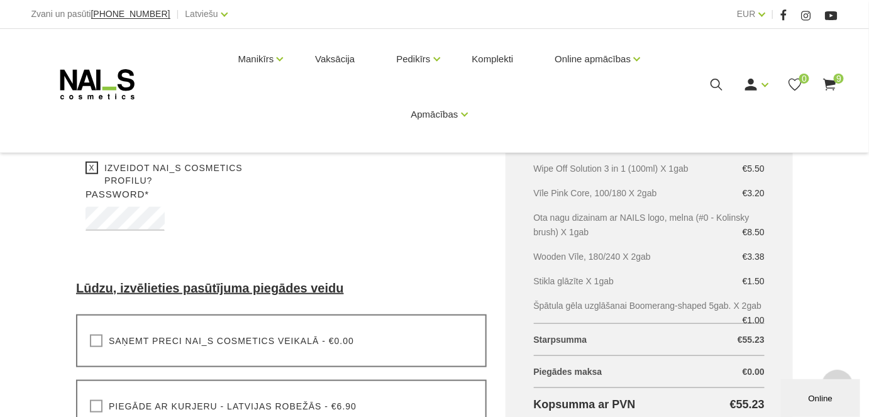
scroll to position [286, 0]
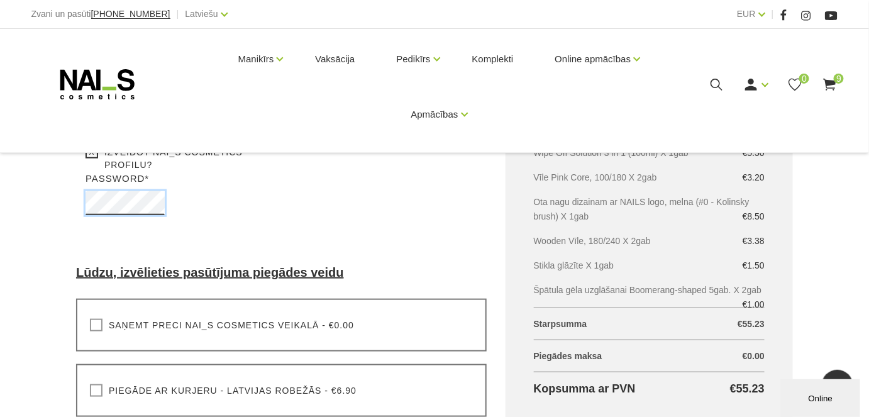
click at [76, 203] on div "Password* Please chose and enter NAILS cosmetics password" at bounding box center [125, 187] width 98 height 56
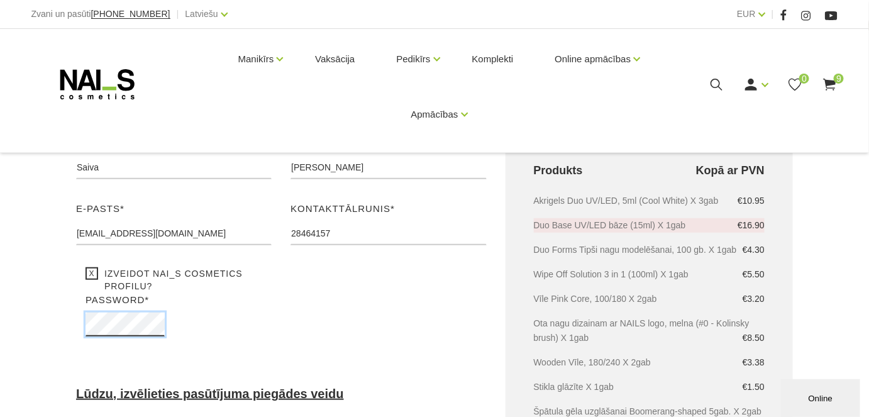
scroll to position [171, 0]
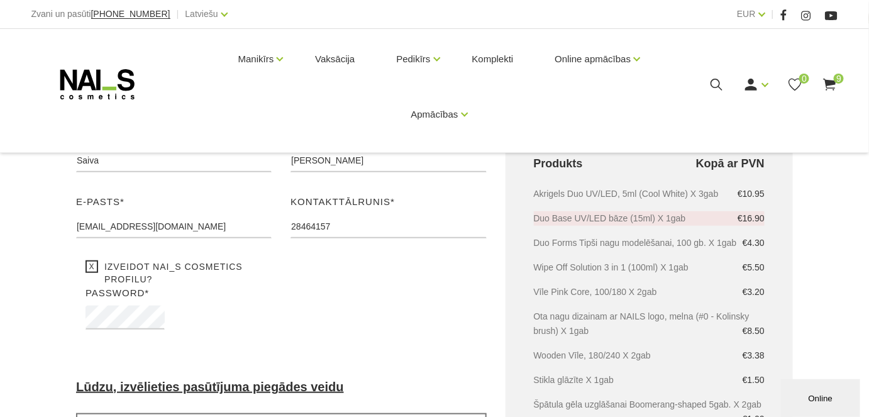
click at [91, 267] on label "Izveidot NAI_S cosmetics profilu?" at bounding box center [174, 272] width 177 height 25
click at [0, 0] on input "Izveidot NAI_S cosmetics profilu?" at bounding box center [0, 0] width 0 height 0
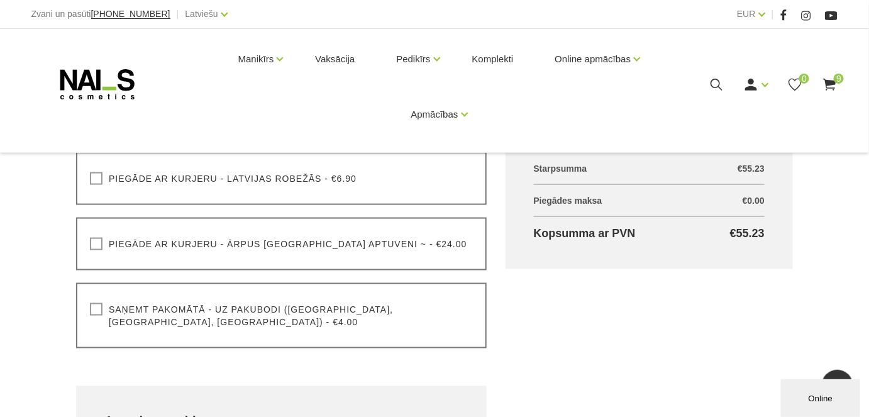
scroll to position [457, 0]
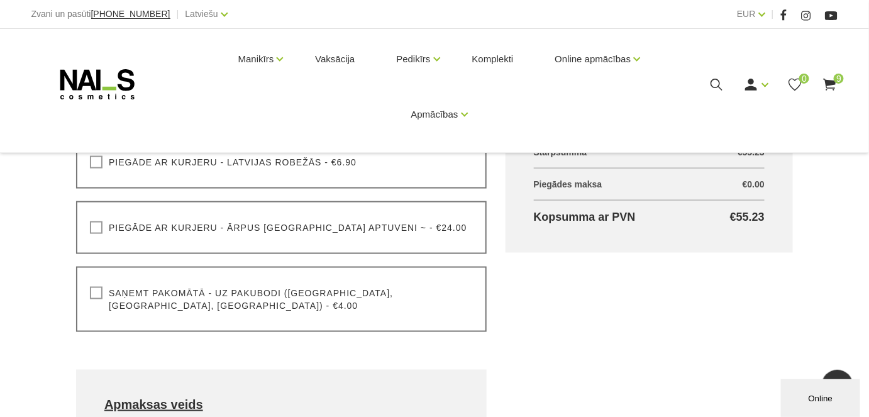
click at [99, 292] on label "Saņemt pakomātā - uz pakubodi (Latvija, Lietuva, Igaunija) - €4.00" at bounding box center [281, 299] width 383 height 25
click at [0, 0] on input "Saņemt pakomātā - uz pakubodi (Latvija, Lietuva, Igaunija) - €4.00" at bounding box center [0, 0] width 0 height 0
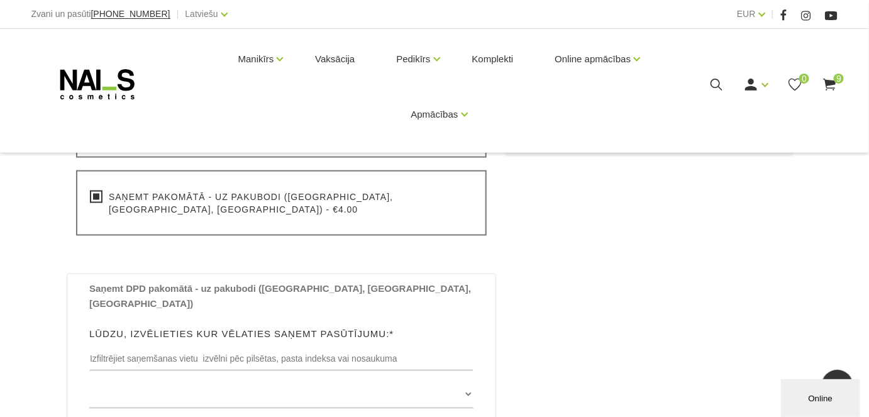
scroll to position [572, 0]
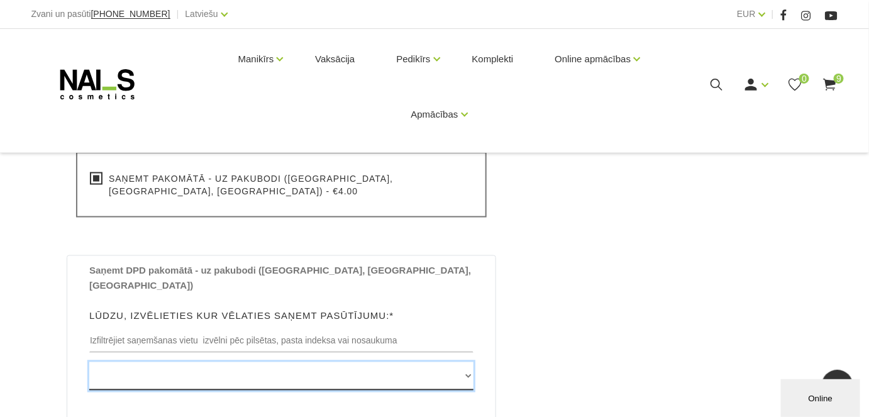
click at [467, 362] on select "Edvarta Virzas iela 2 , IECAVA, LV3913, (Paku Skapis TOP Iecava) Rīgas iela 27 …" at bounding box center [281, 376] width 384 height 28
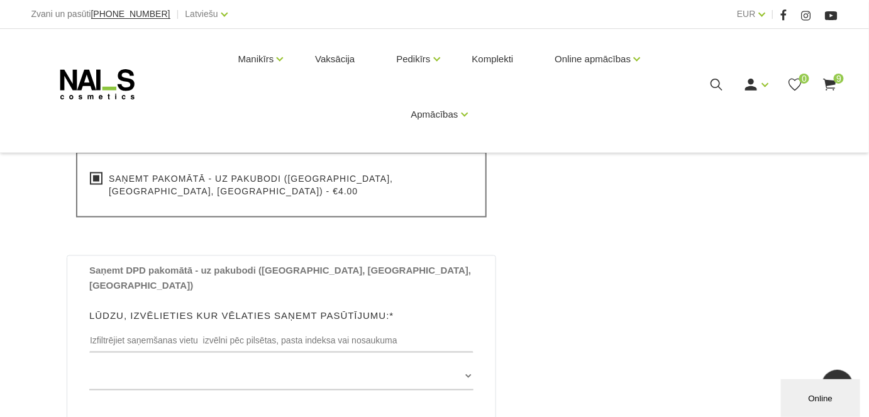
click at [435, 375] on div "Saņemt DPD pakomātā - uz pakubodi (Latvijā, Lietuvā, Igaunijā) Lūdzu, izvēlieti…" at bounding box center [282, 337] width 430 height 165
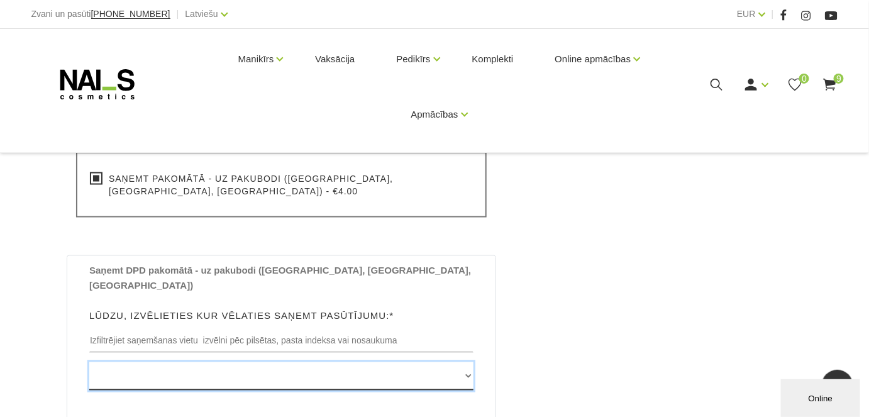
click at [229, 362] on select "Edvarta Virzas iela 2 , IECAVA, LV3913, (Paku Skapis TOP Iecava) Rīgas iela 27 …" at bounding box center [281, 376] width 384 height 28
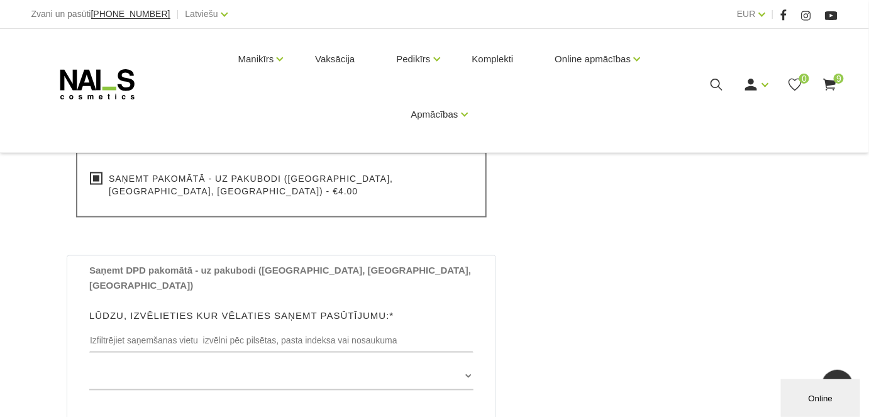
click at [584, 268] on div "Grozs kopā Produkts Kopā ar PVN Akrigels Duo UV/LED, 5ml (Cool White) X 3gab €1…" at bounding box center [649, 181] width 307 height 975
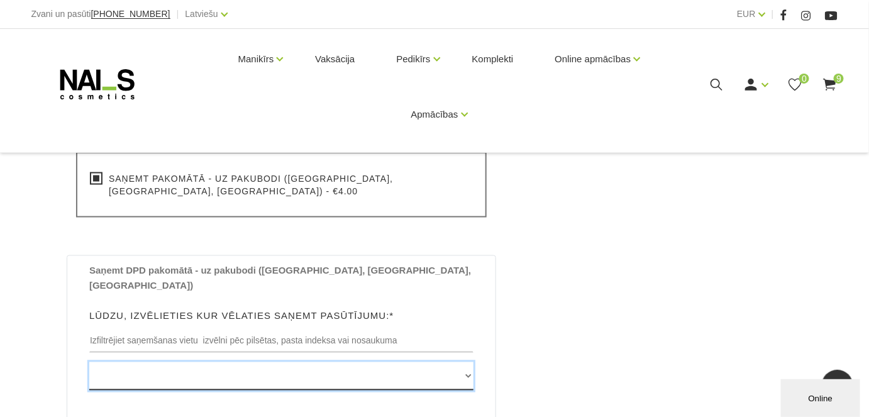
click at [397, 362] on select "Edvarta Virzas iela 2 , IECAVA, LV3913, (Paku Skapis TOP Iecava) Rīgas iela 27 …" at bounding box center [281, 376] width 384 height 28
drag, startPoint x: 390, startPoint y: 349, endPoint x: 352, endPoint y: 346, distance: 37.9
click at [352, 362] on select "Edvarta Virzas iela 2 , IECAVA, LV3913, (Paku Skapis TOP Iecava) Rīgas iela 27 …" at bounding box center [281, 376] width 384 height 28
select select "Rīgas iela 48 , JELGAVA, LV3004, (Paku Skapis RAF Centrs)"
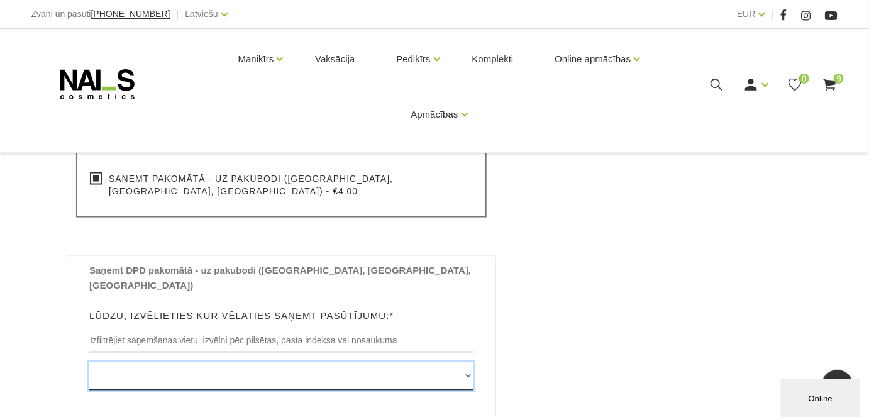
click at [89, 362] on select "Edvarta Virzas iela 2 , IECAVA, LV3913, (Paku Skapis TOP Iecava) Rīgas iela 27 …" at bounding box center [281, 376] width 384 height 28
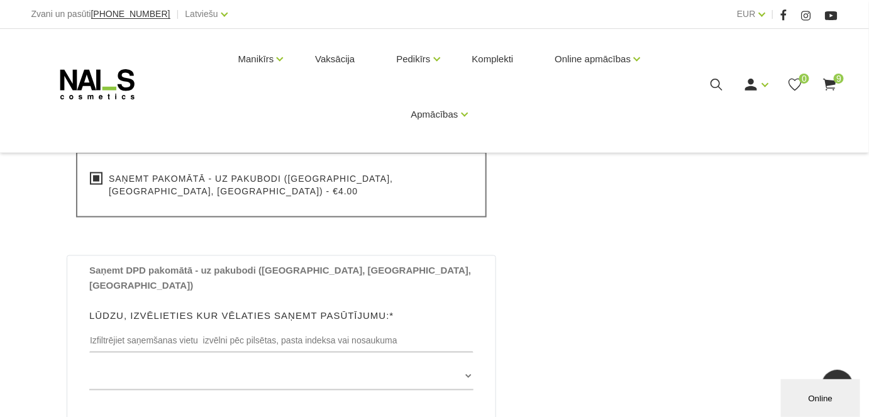
click at [318, 238] on div "Informācija par pircēju Vārds* Saiva Lūdzu, ievadiet savu vārdu Uzvārds* Rakiša…" at bounding box center [282, 175] width 430 height 962
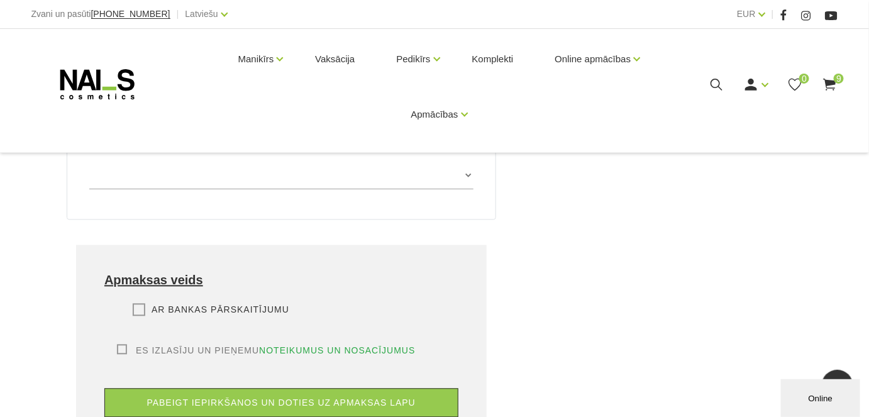
scroll to position [800, 0]
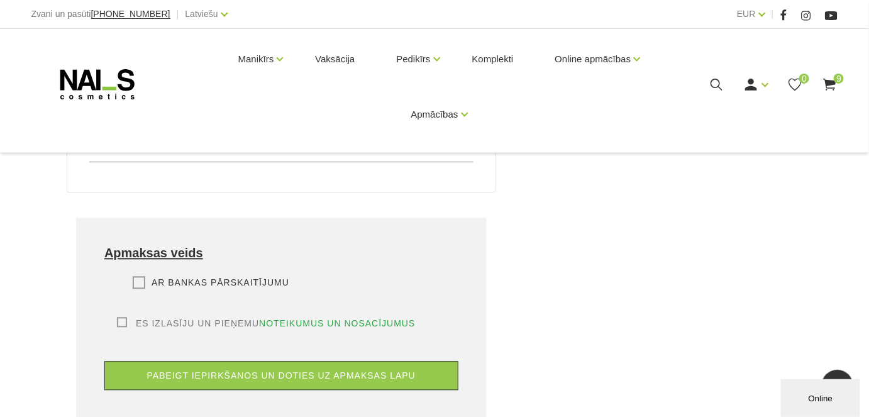
click at [143, 276] on label "Ar bankas pārskaitījumu" at bounding box center [211, 282] width 157 height 13
click at [0, 0] on input "Ar bankas pārskaitījumu" at bounding box center [0, 0] width 0 height 0
click at [118, 317] on label "Es izlasīju un pieņemu noteikumus un nosacījumus" at bounding box center [266, 323] width 299 height 13
click at [0, 0] on input "Es izlasīju un pieņemu noteikumus un nosacījumus" at bounding box center [0, 0] width 0 height 0
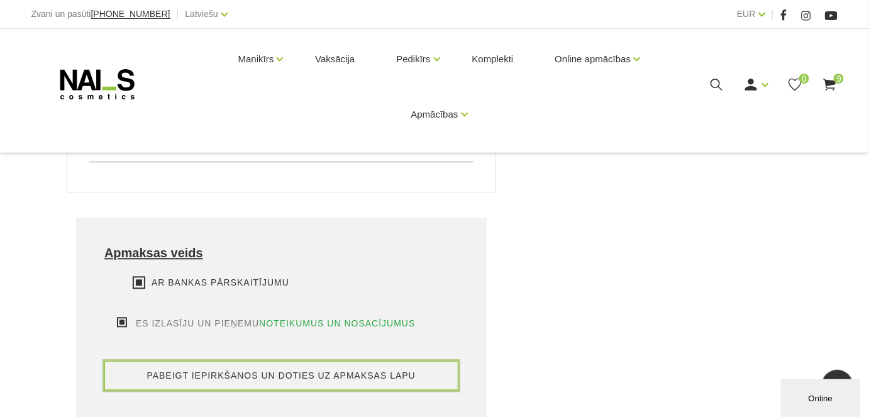
click at [228, 361] on button "pabeigt iepirkšanos un doties uz apmaksas lapu" at bounding box center [281, 375] width 354 height 29
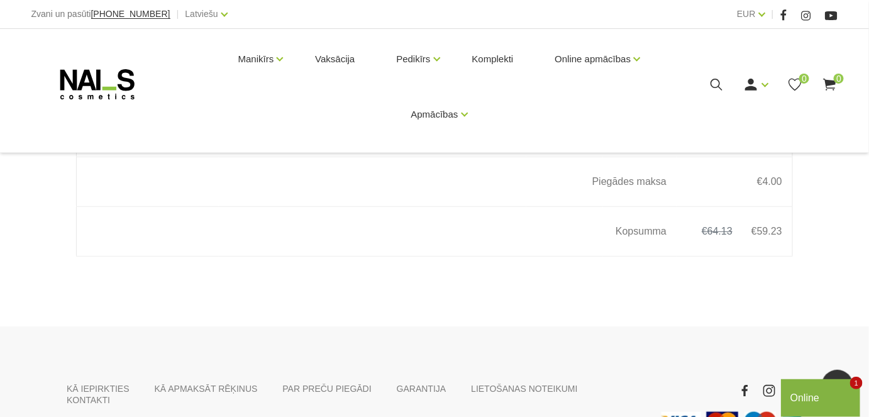
scroll to position [1770, 0]
